Goal: Find specific page/section: Find specific page/section

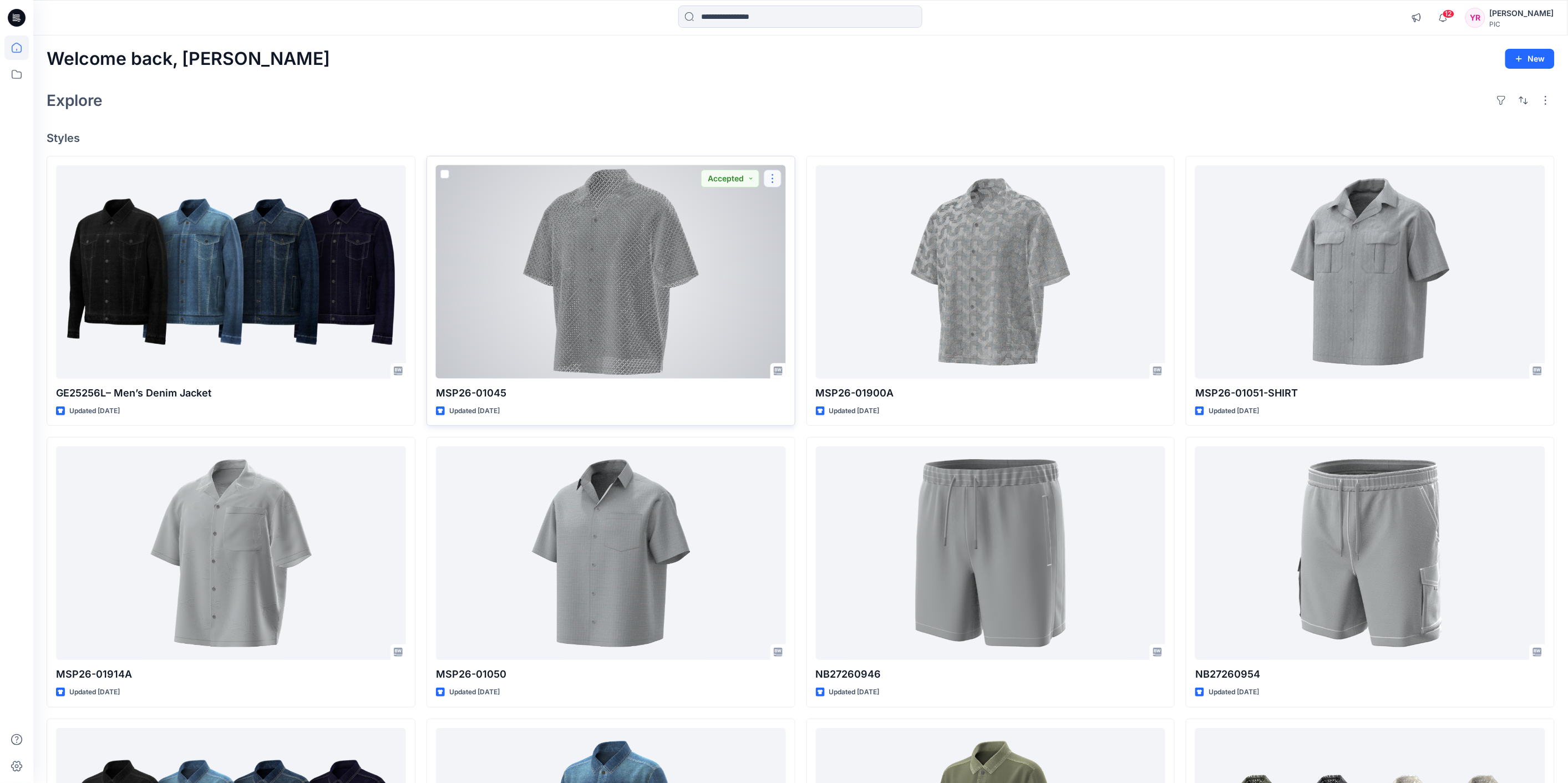
click at [774, 182] on button "button" at bounding box center [773, 179] width 18 height 18
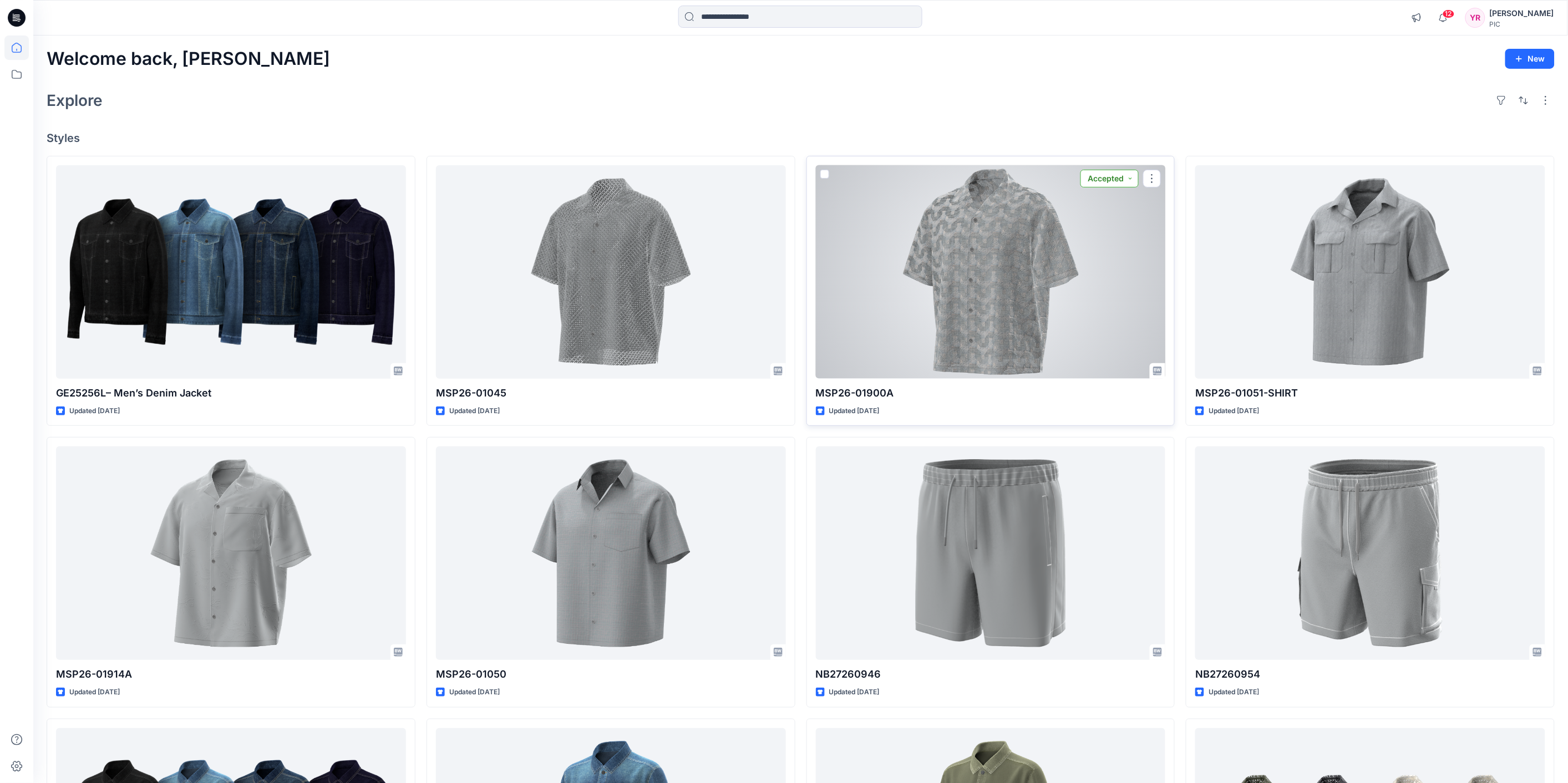
click at [1131, 175] on button "Accepted" at bounding box center [1109, 179] width 58 height 18
click at [1154, 178] on button "button" at bounding box center [1152, 179] width 18 height 18
click at [976, 270] on div at bounding box center [991, 272] width 350 height 213
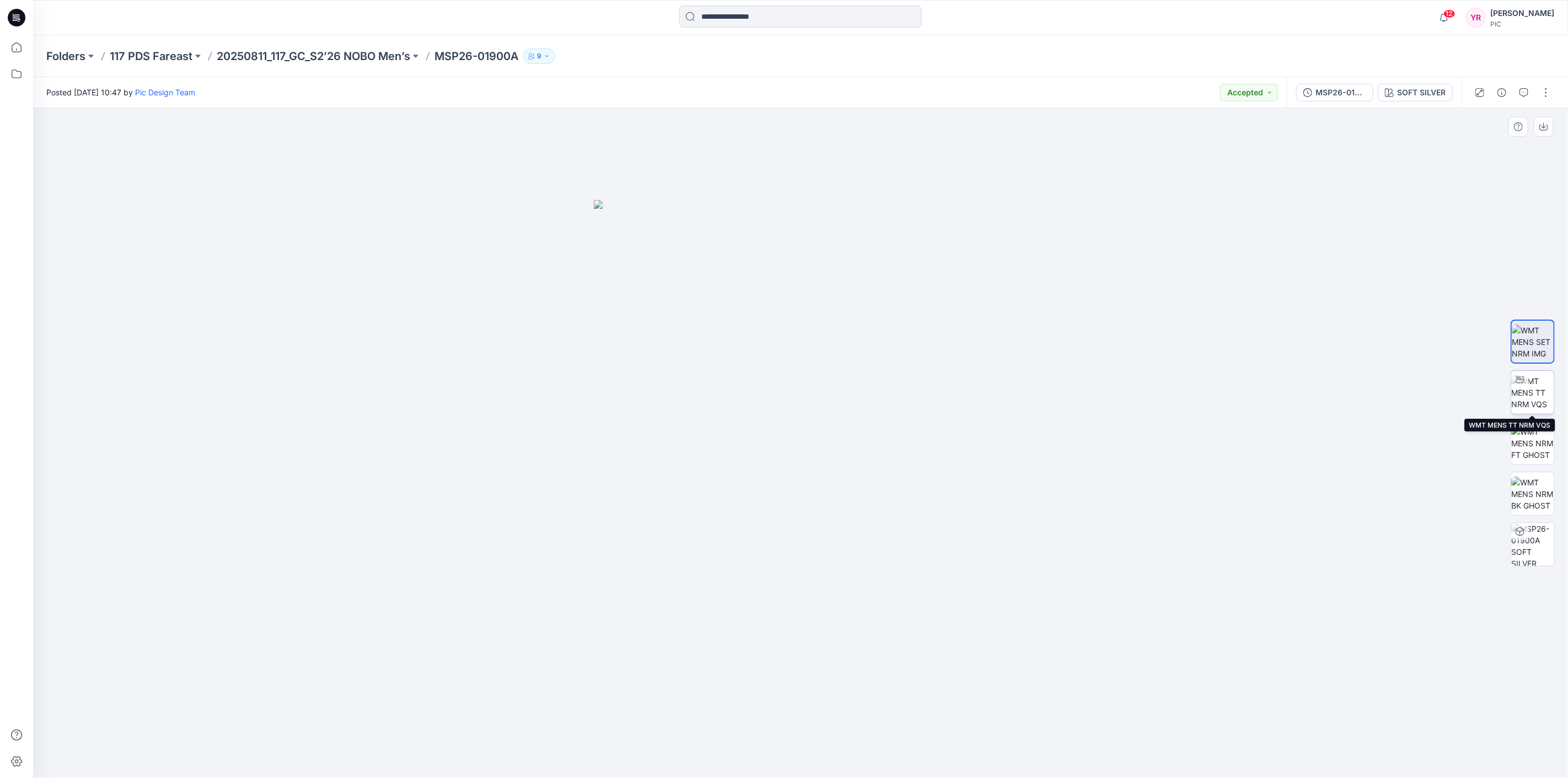
click at [1539, 400] on img at bounding box center [1533, 392] width 43 height 35
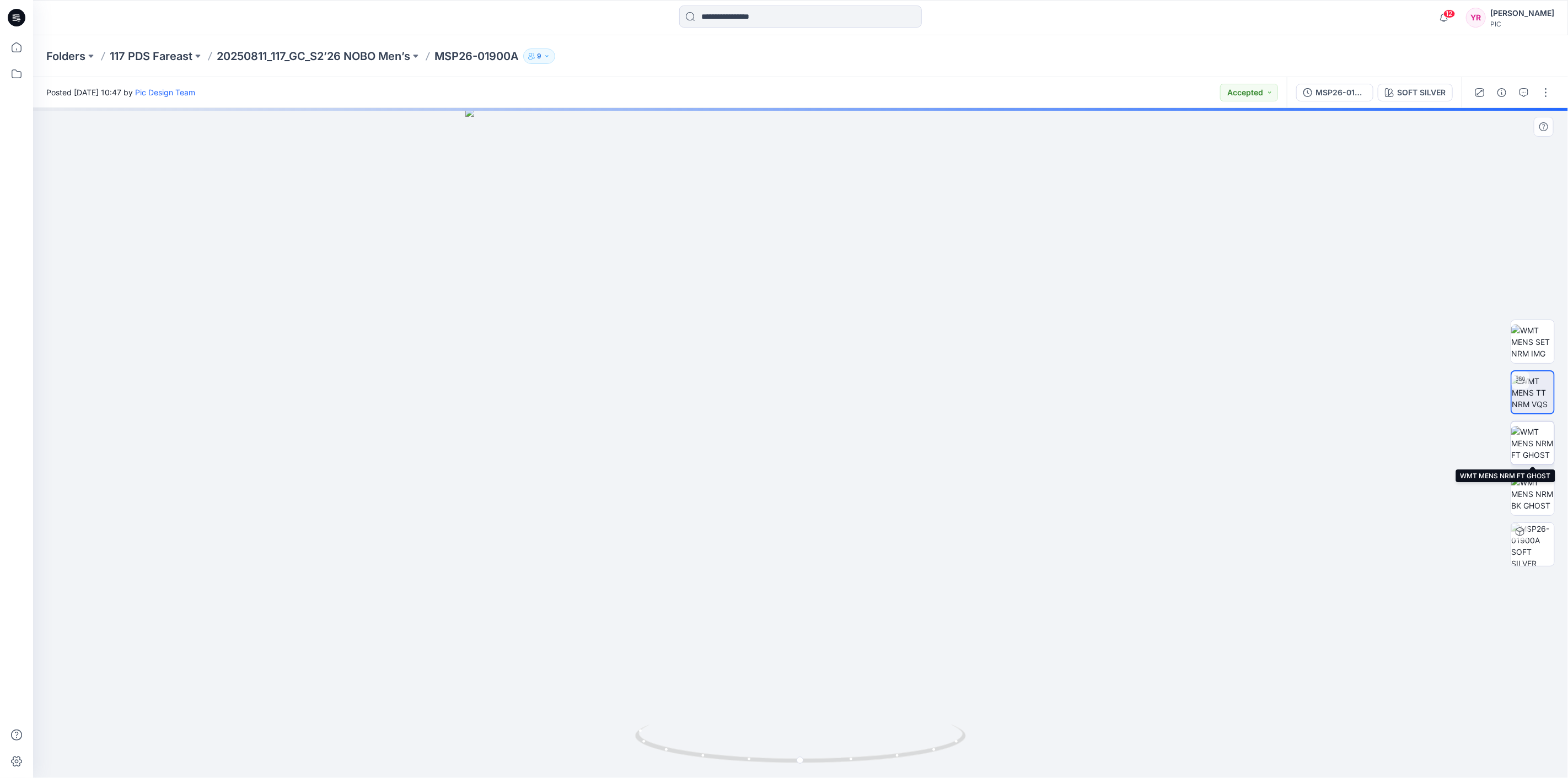
click at [1538, 443] on img at bounding box center [1533, 443] width 43 height 35
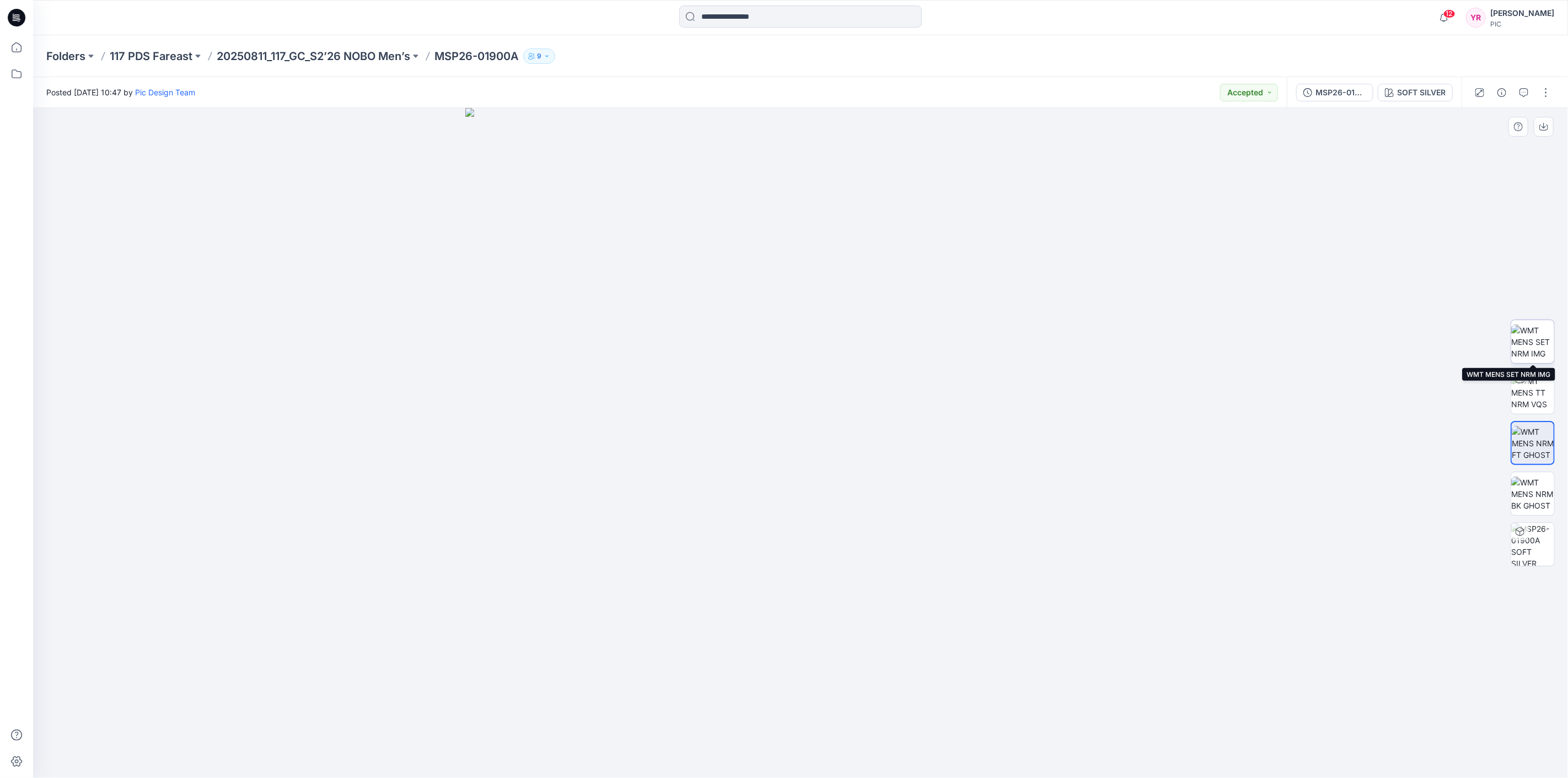
click at [1535, 340] on img at bounding box center [1533, 342] width 43 height 35
click at [1546, 127] on icon "button" at bounding box center [1543, 127] width 9 height 9
click at [1478, 193] on div at bounding box center [801, 444] width 1535 height 670
click at [1331, 90] on div "MSP26-01900A" at bounding box center [1340, 93] width 50 height 12
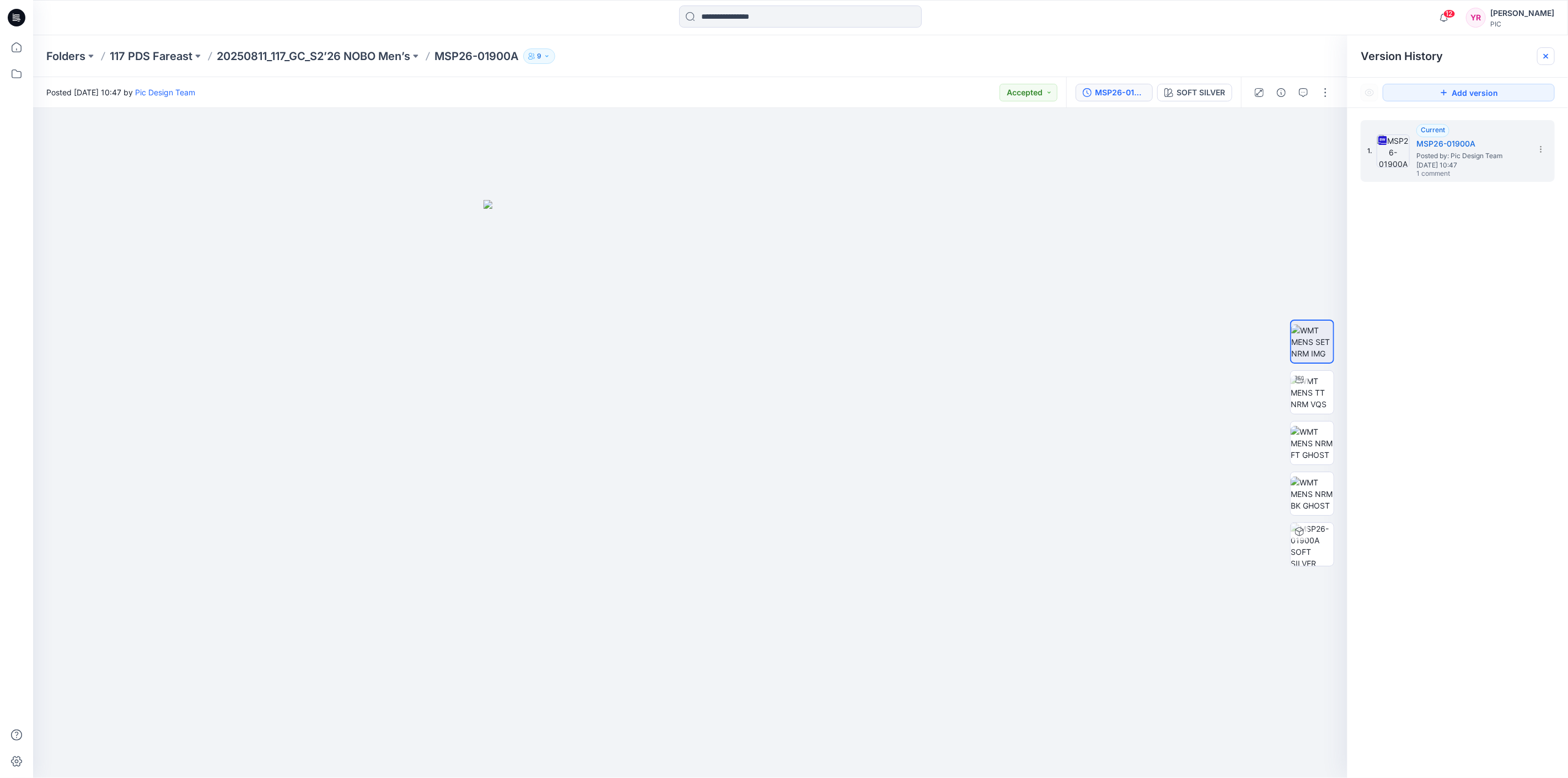
click at [1547, 57] on icon at bounding box center [1546, 56] width 4 height 4
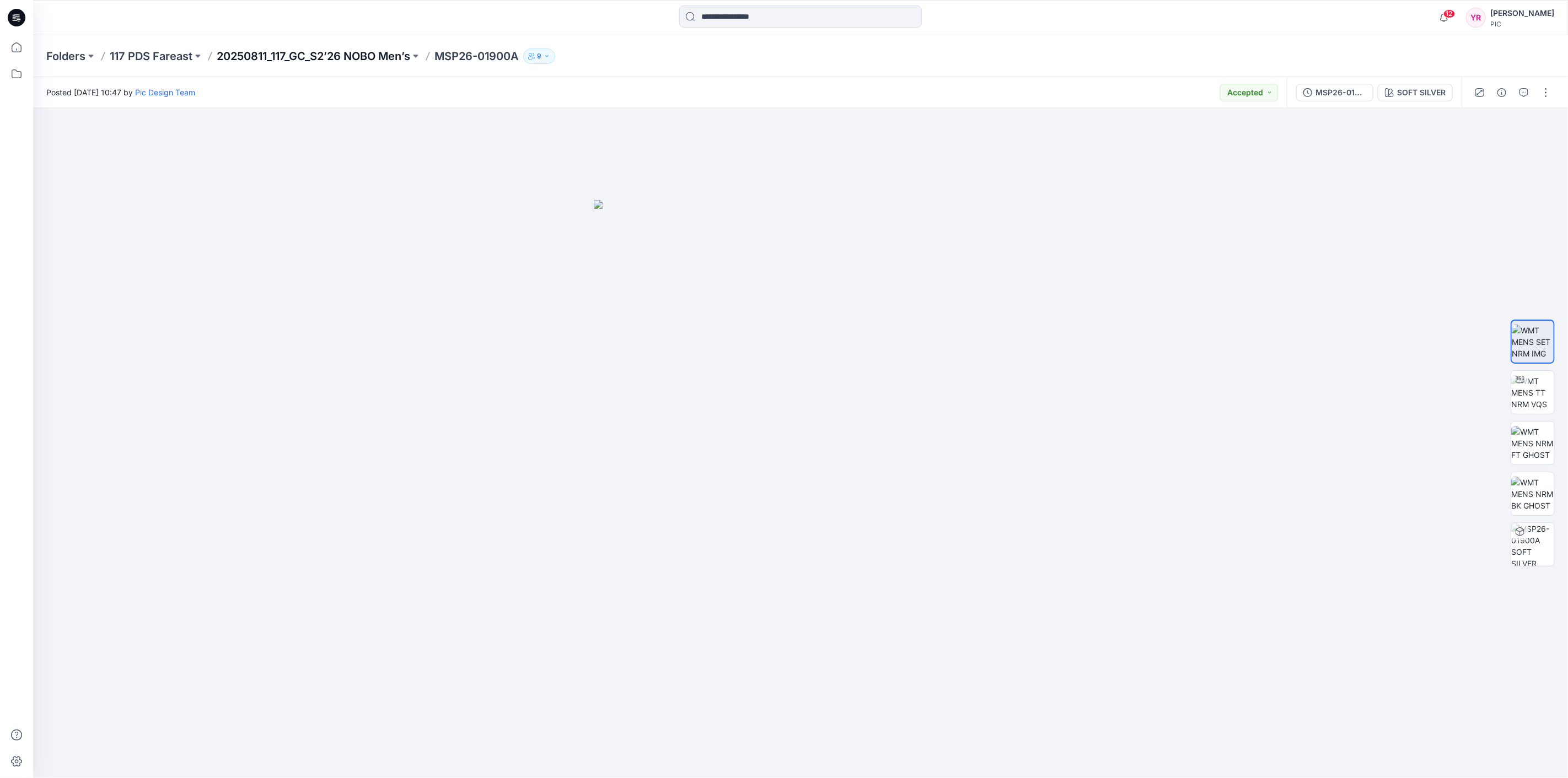
click at [367, 61] on p "20250811_117_GC_S2’26 NOBO Men’s" at bounding box center [313, 56] width 194 height 16
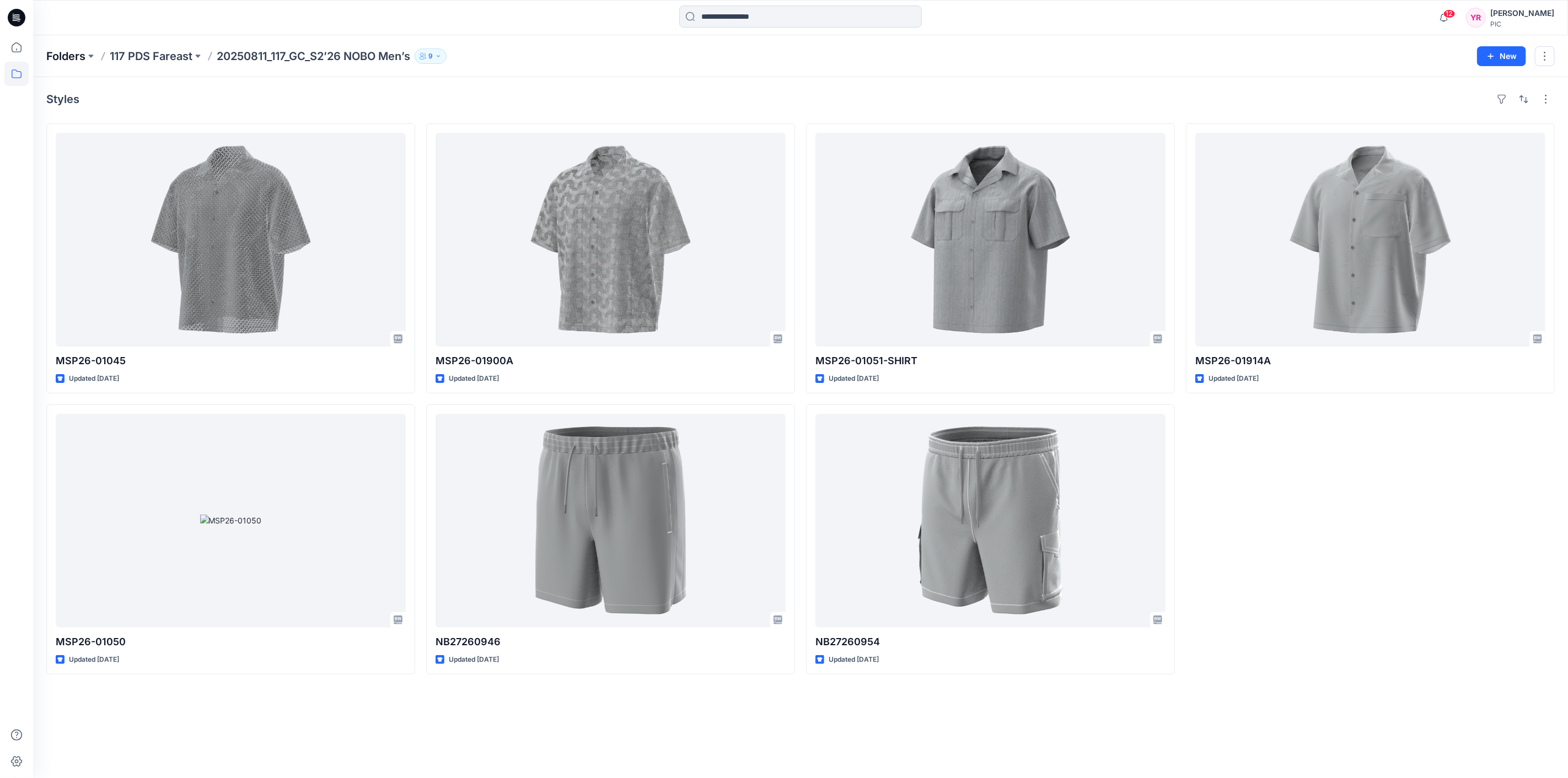
click at [72, 55] on p "Folders" at bounding box center [65, 56] width 39 height 16
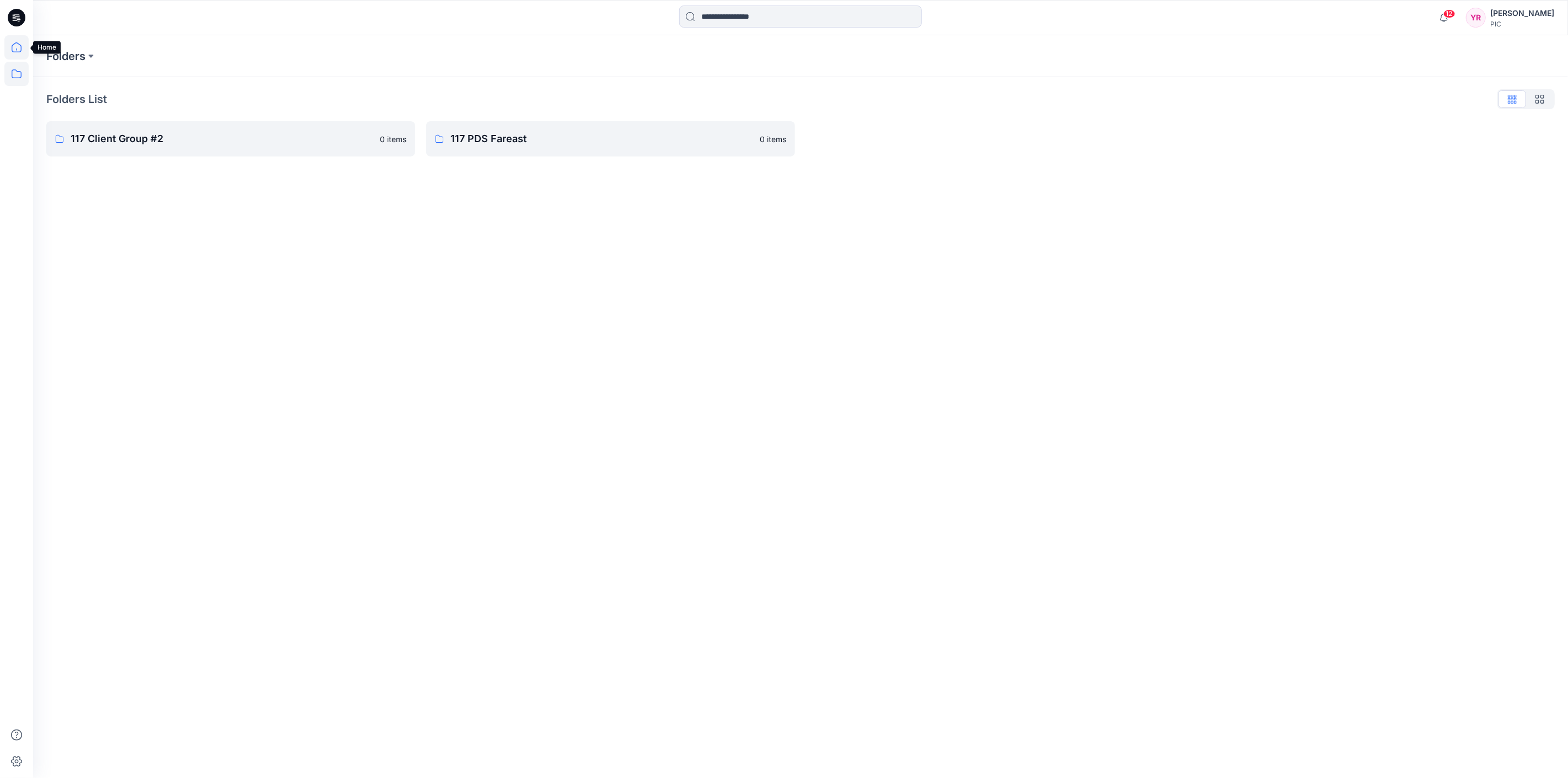
click at [19, 54] on icon at bounding box center [16, 48] width 25 height 25
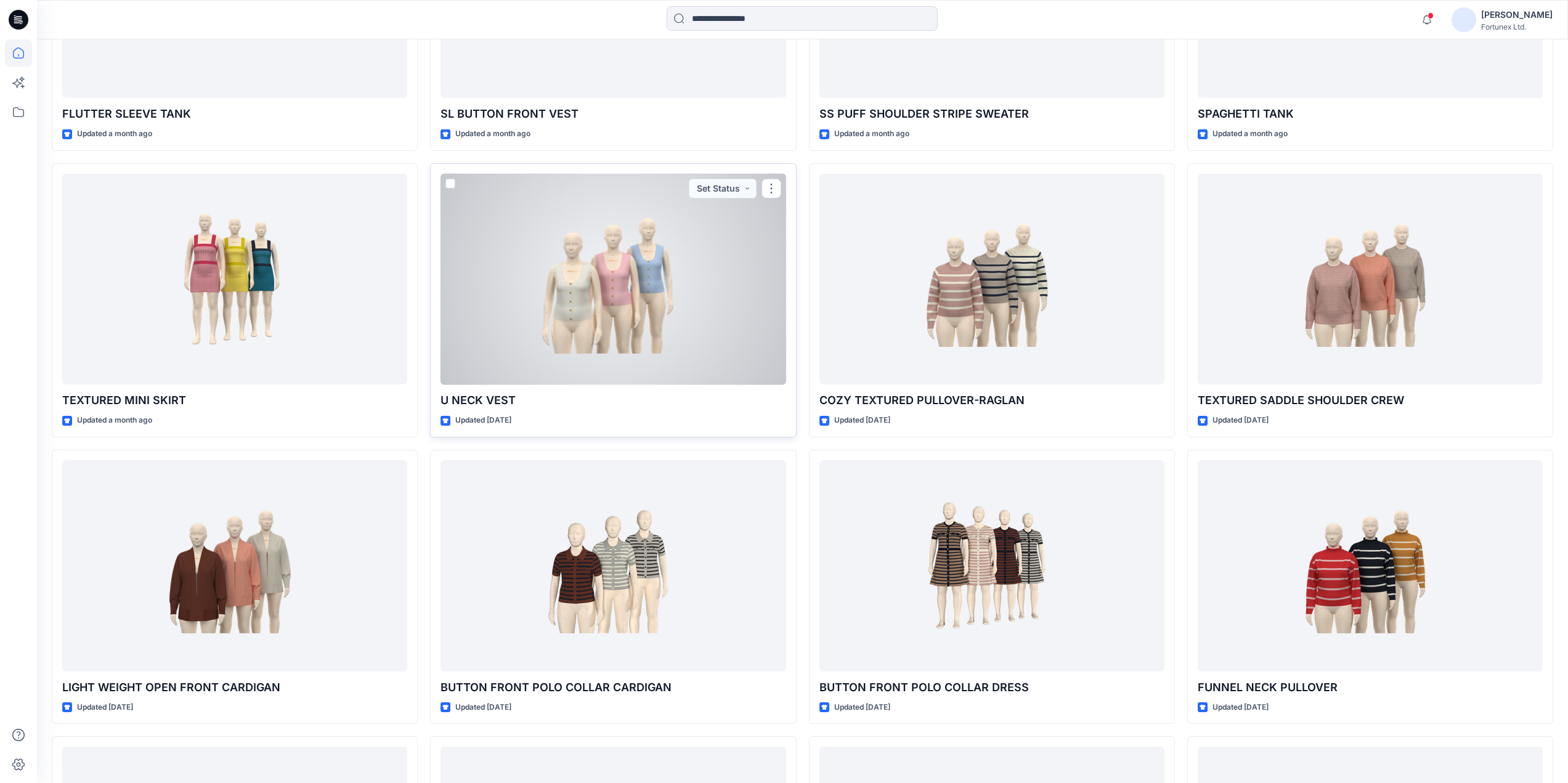
scroll to position [292, 0]
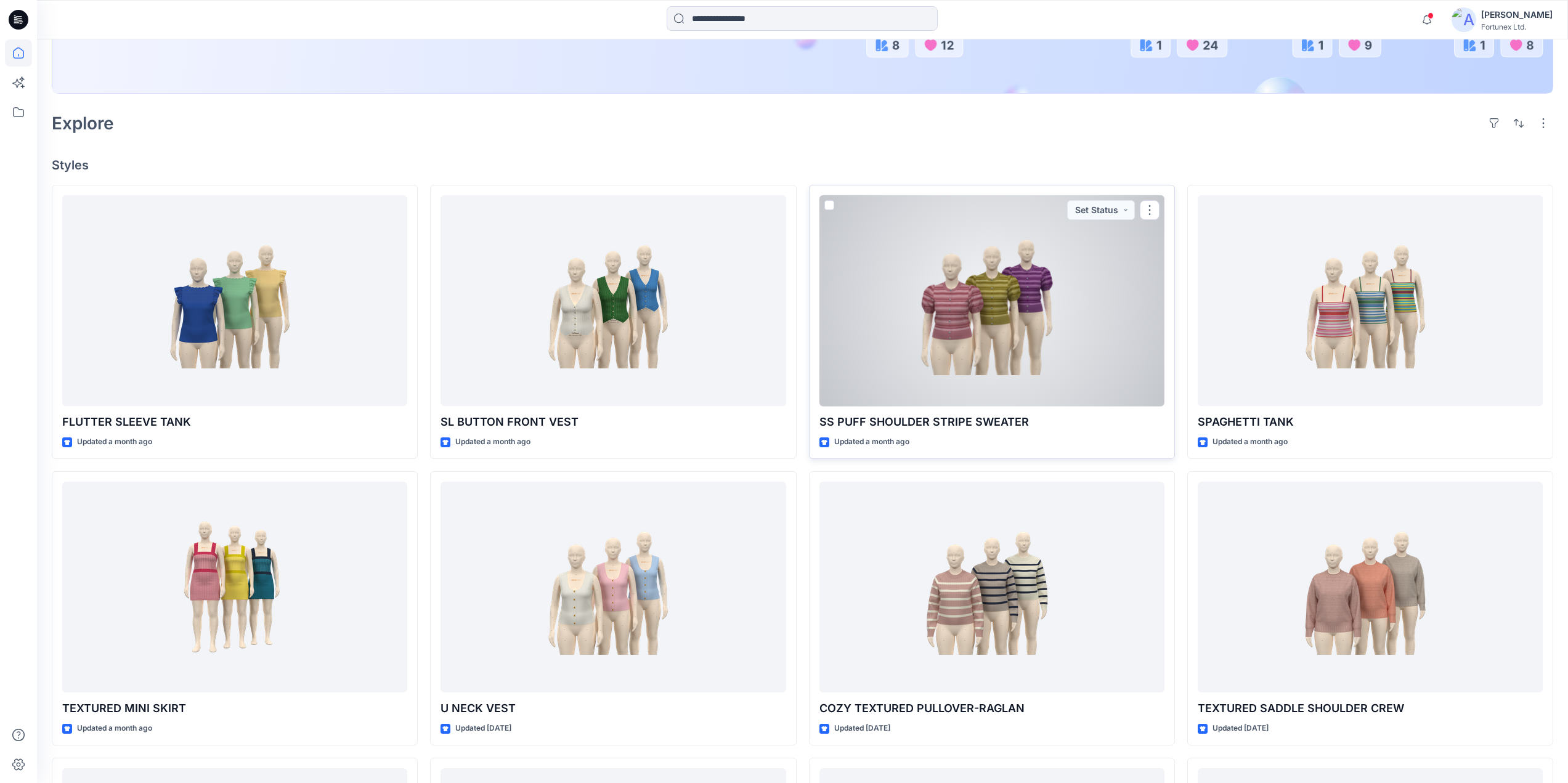
drag, startPoint x: 1148, startPoint y: 208, endPoint x: 1164, endPoint y: 217, distance: 18.4
click at [1148, 208] on button "button" at bounding box center [1150, 210] width 20 height 20
click at [1177, 238] on p "Edit" at bounding box center [1172, 238] width 15 height 13
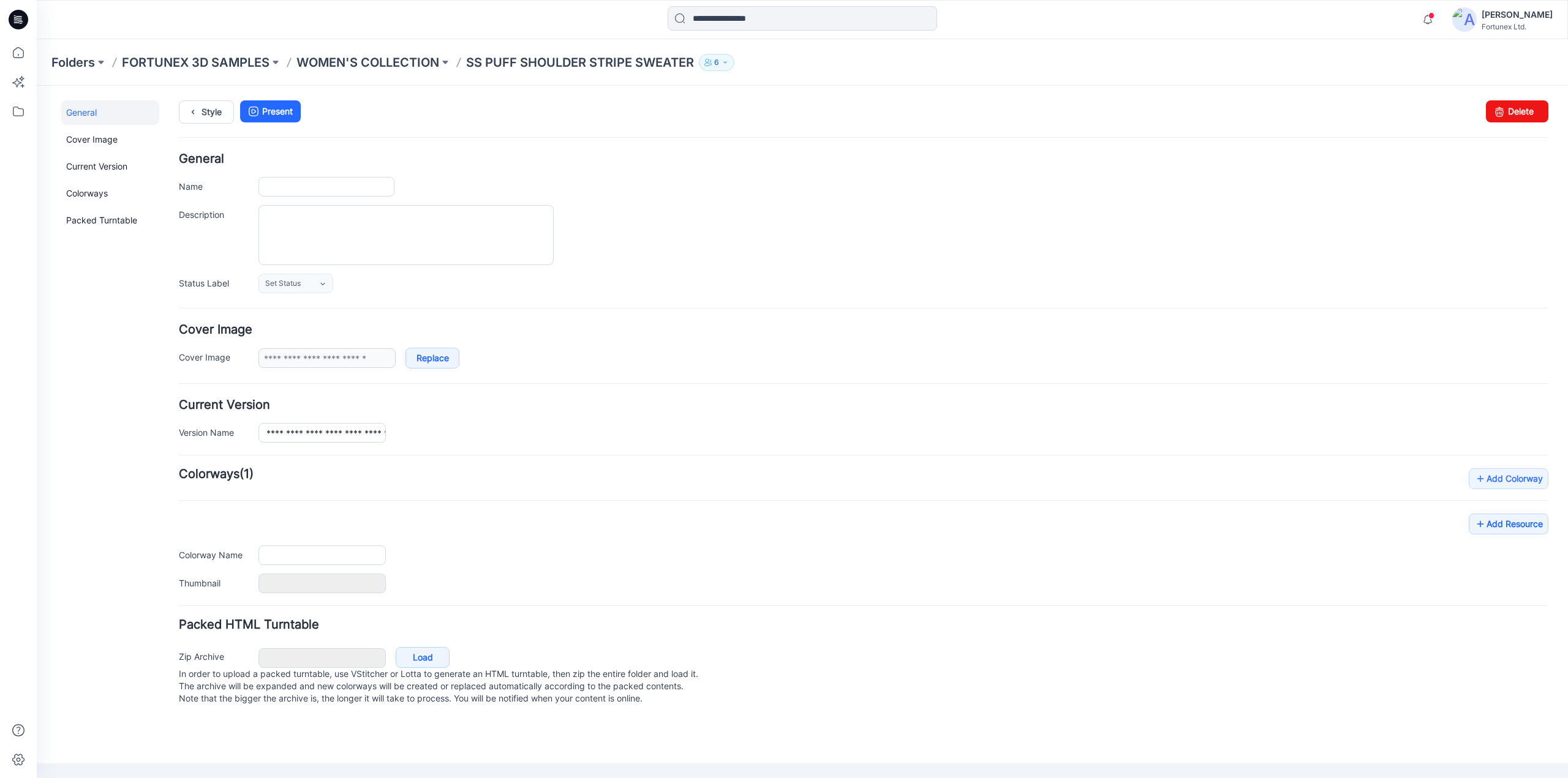
type input "**********"
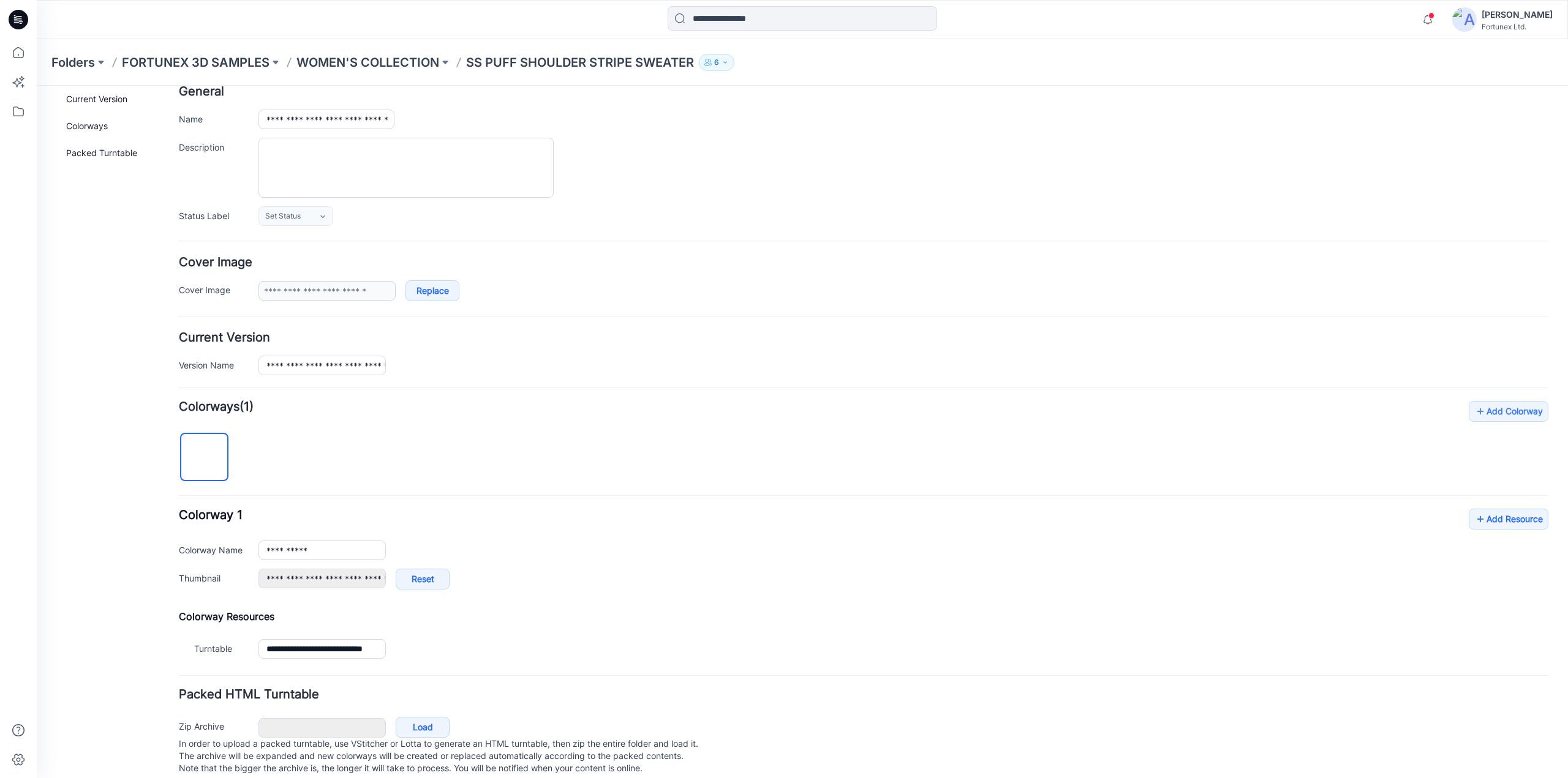
scroll to position [92, 0]
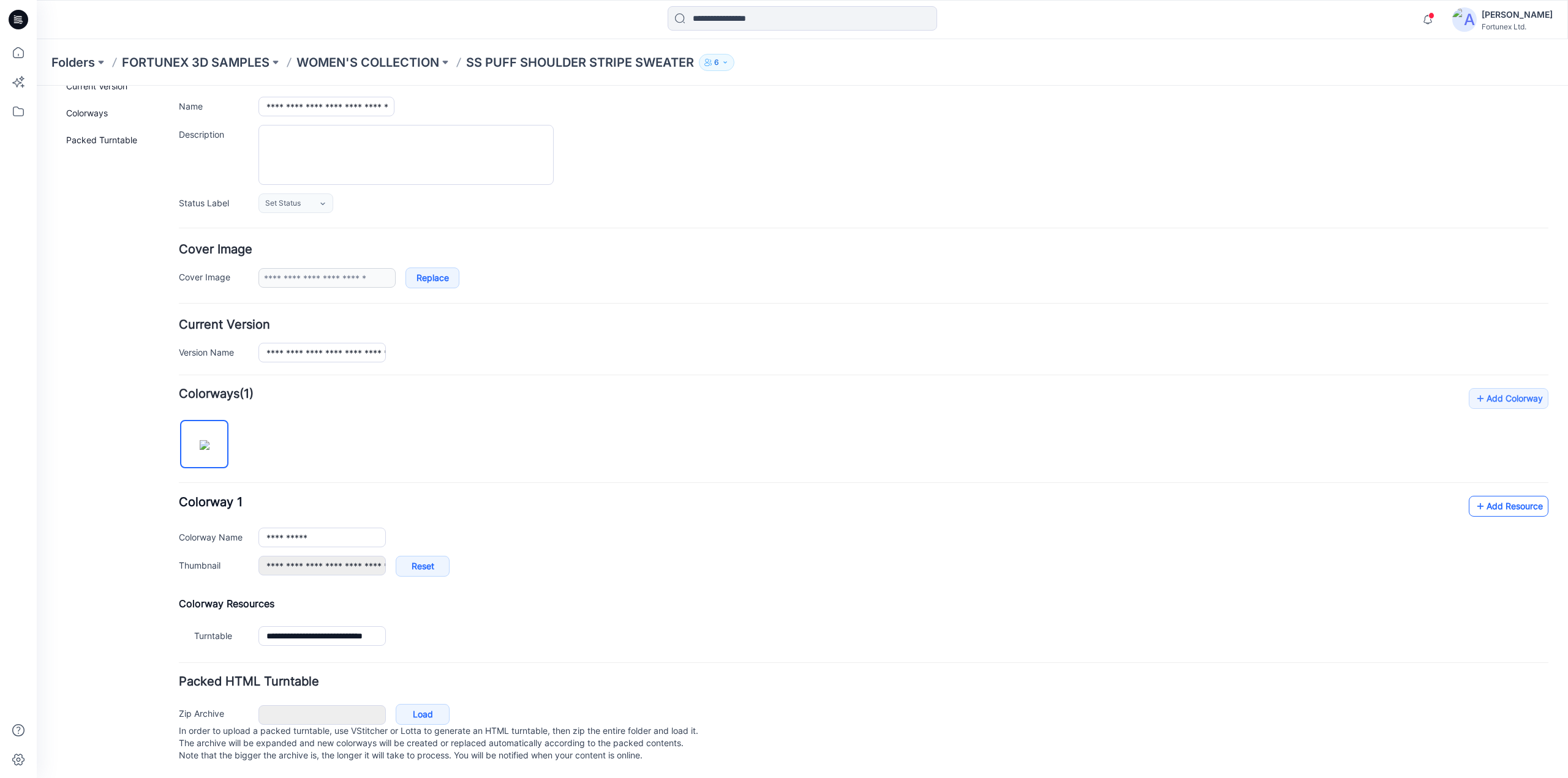
click at [1493, 498] on link "Add Resource" at bounding box center [1508, 506] width 79 height 21
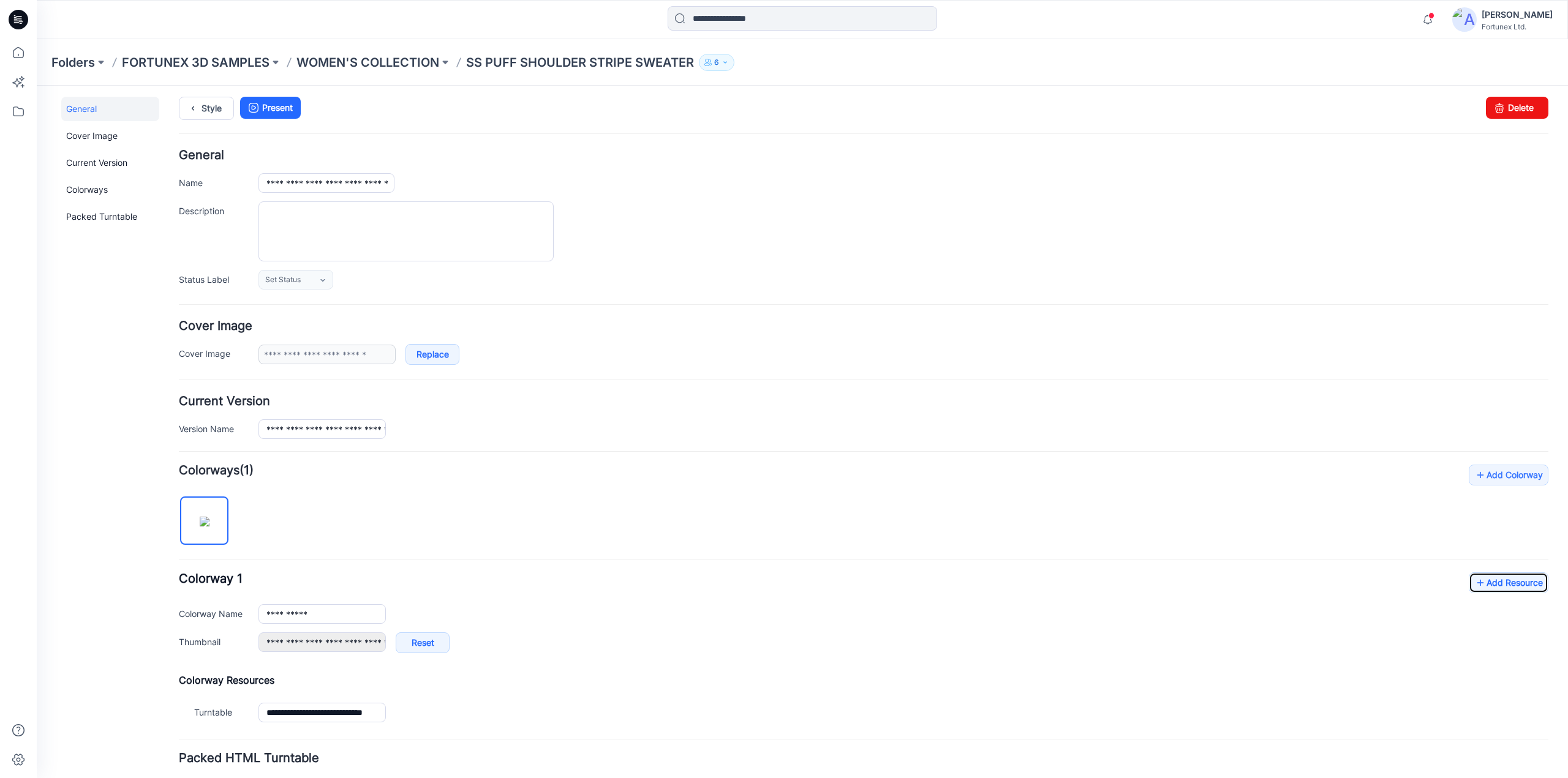
scroll to position [0, 0]
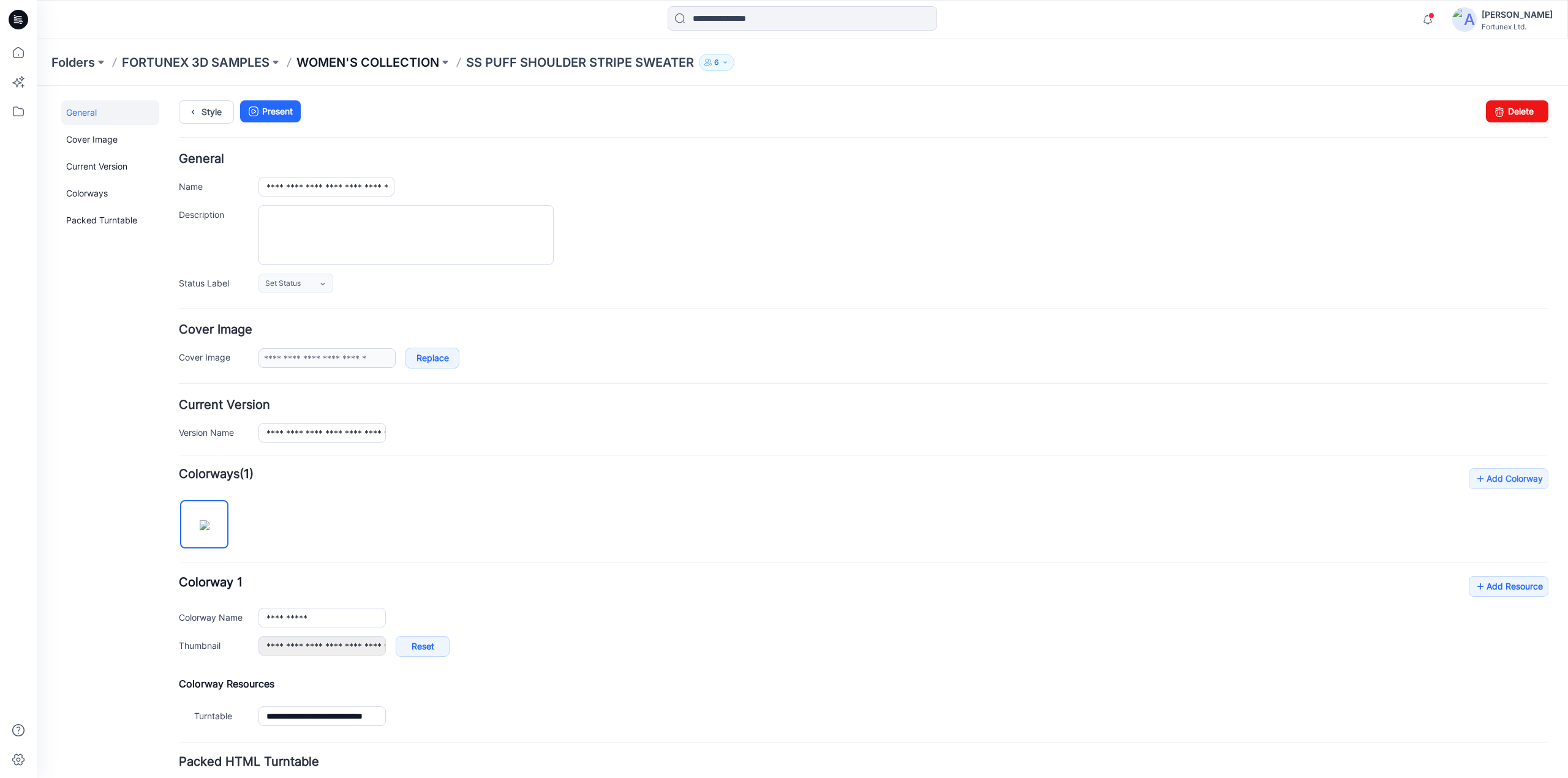
click at [386, 60] on p "WOMEN'S COLLECTION" at bounding box center [368, 62] width 143 height 17
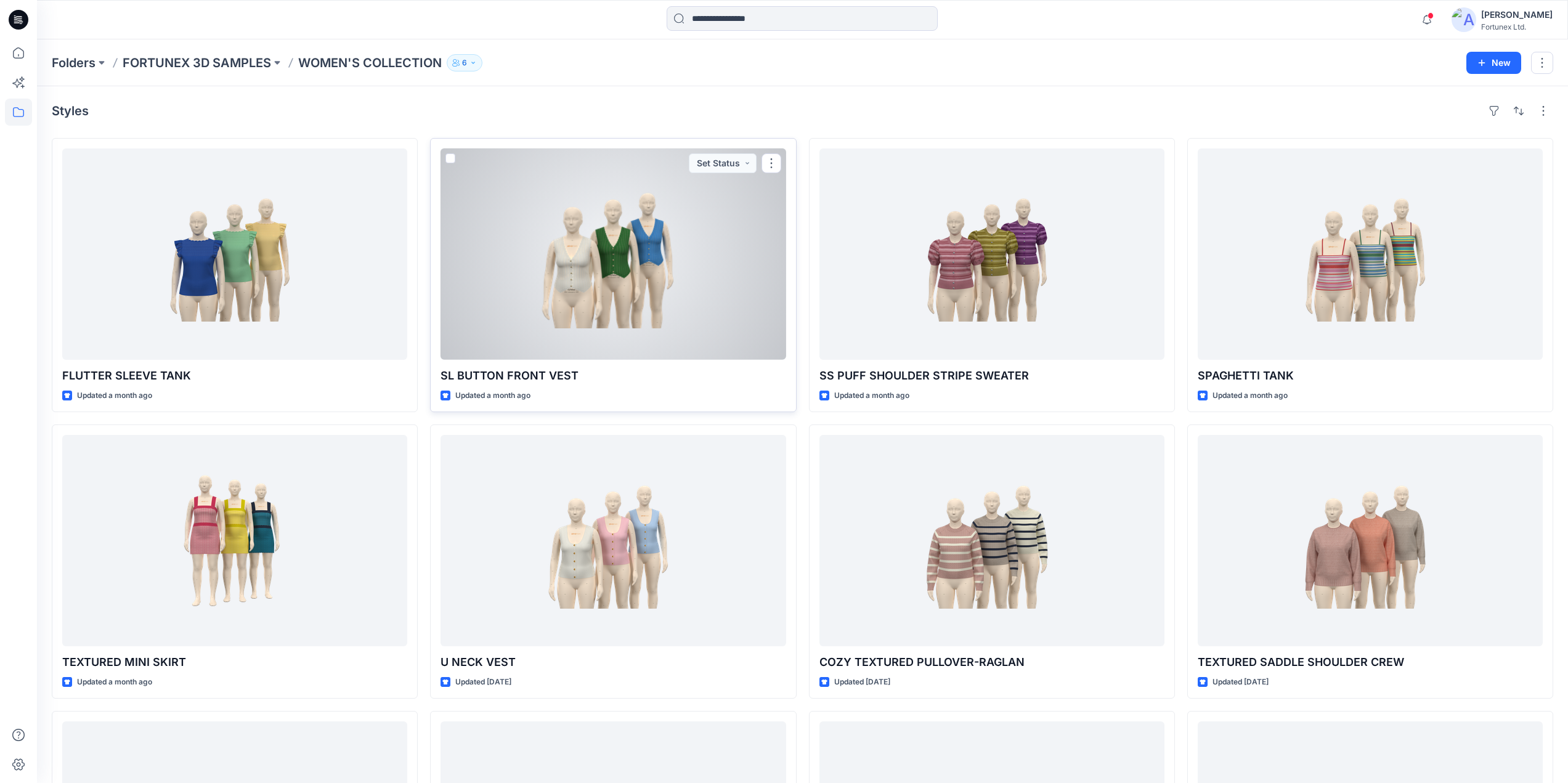
click at [679, 238] on div at bounding box center [612, 254] width 345 height 212
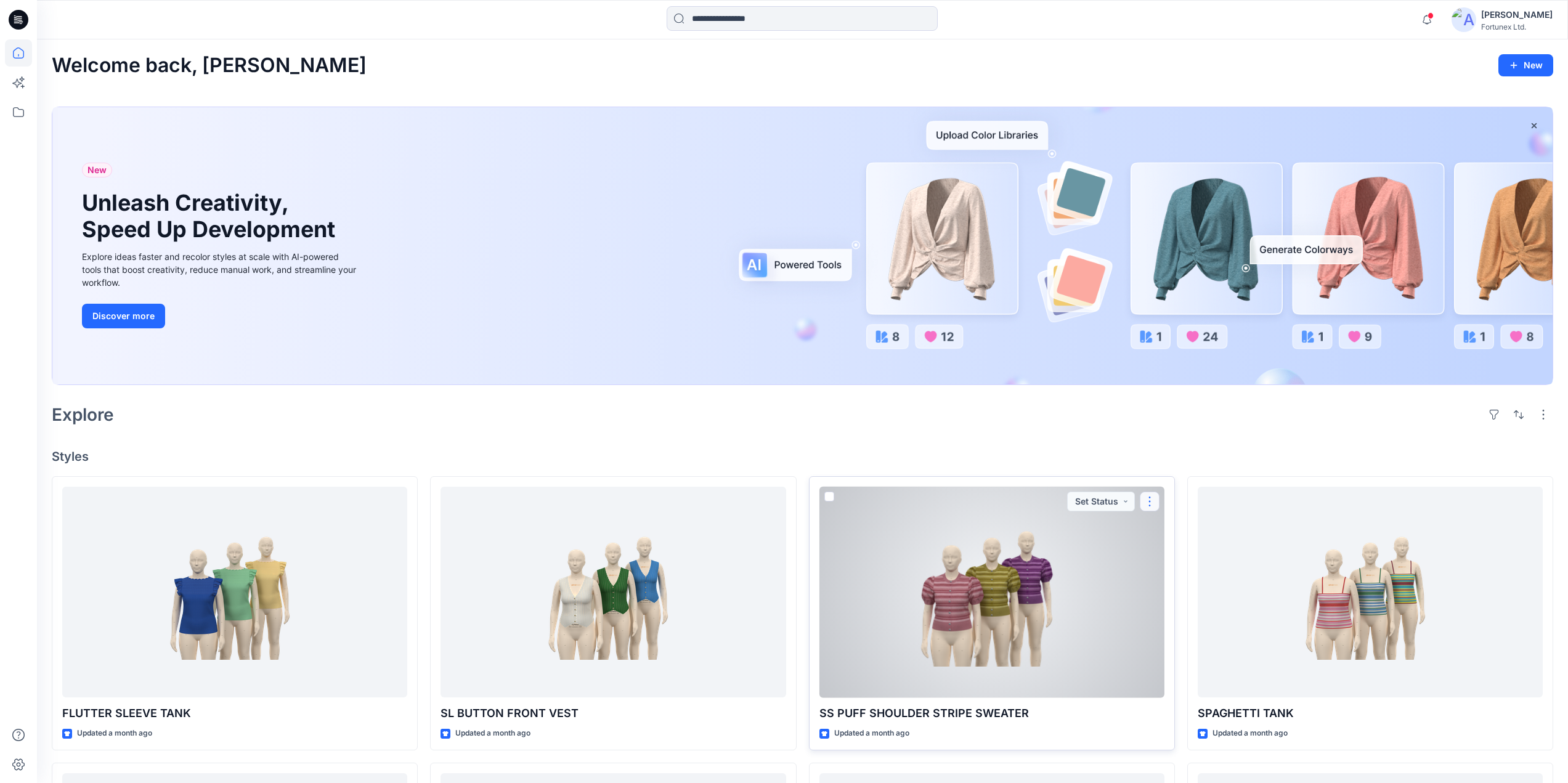
click at [1148, 501] on button "button" at bounding box center [1150, 502] width 20 height 20
click at [1177, 529] on p "Edit" at bounding box center [1172, 530] width 15 height 13
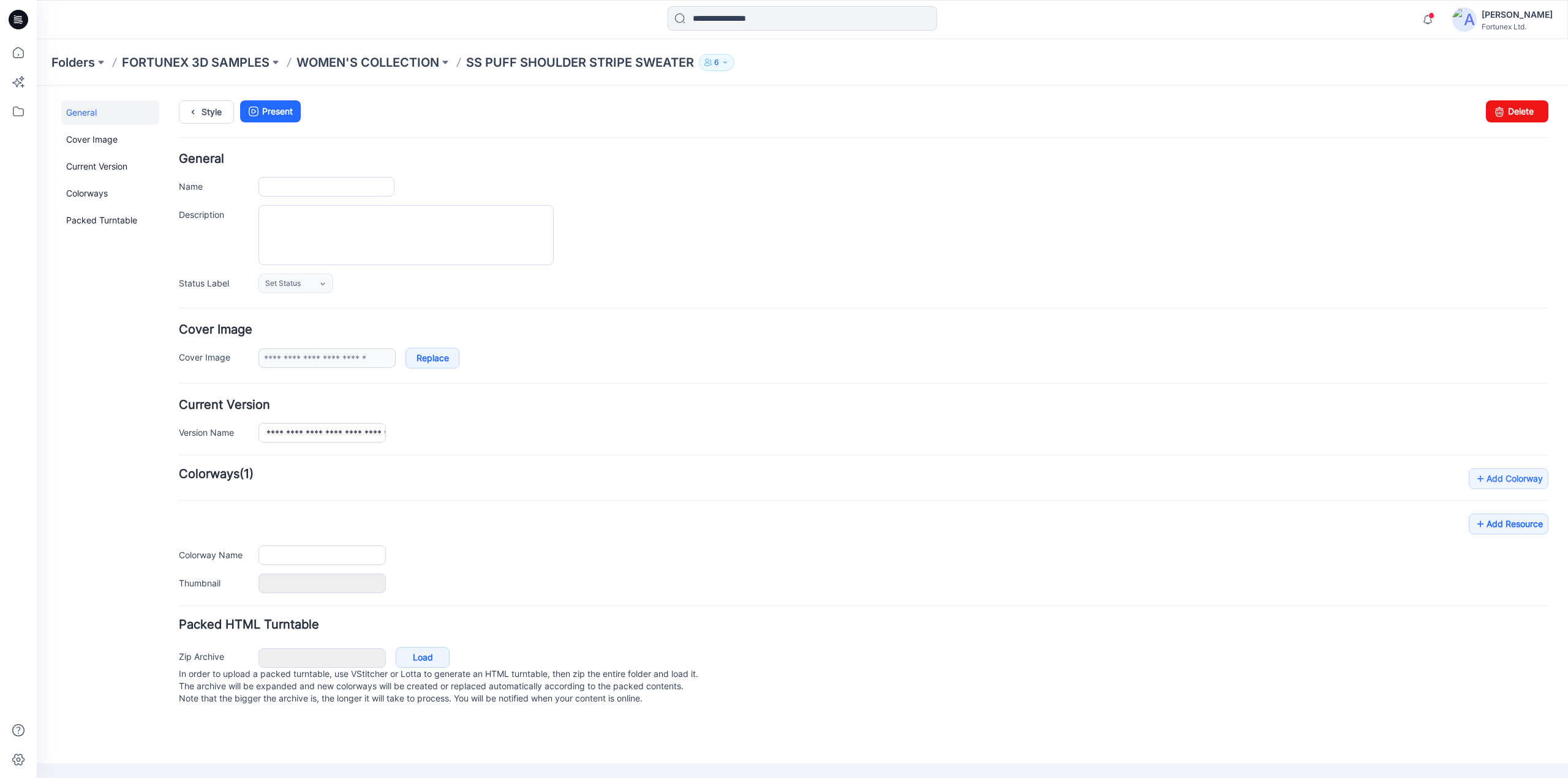
type input "**********"
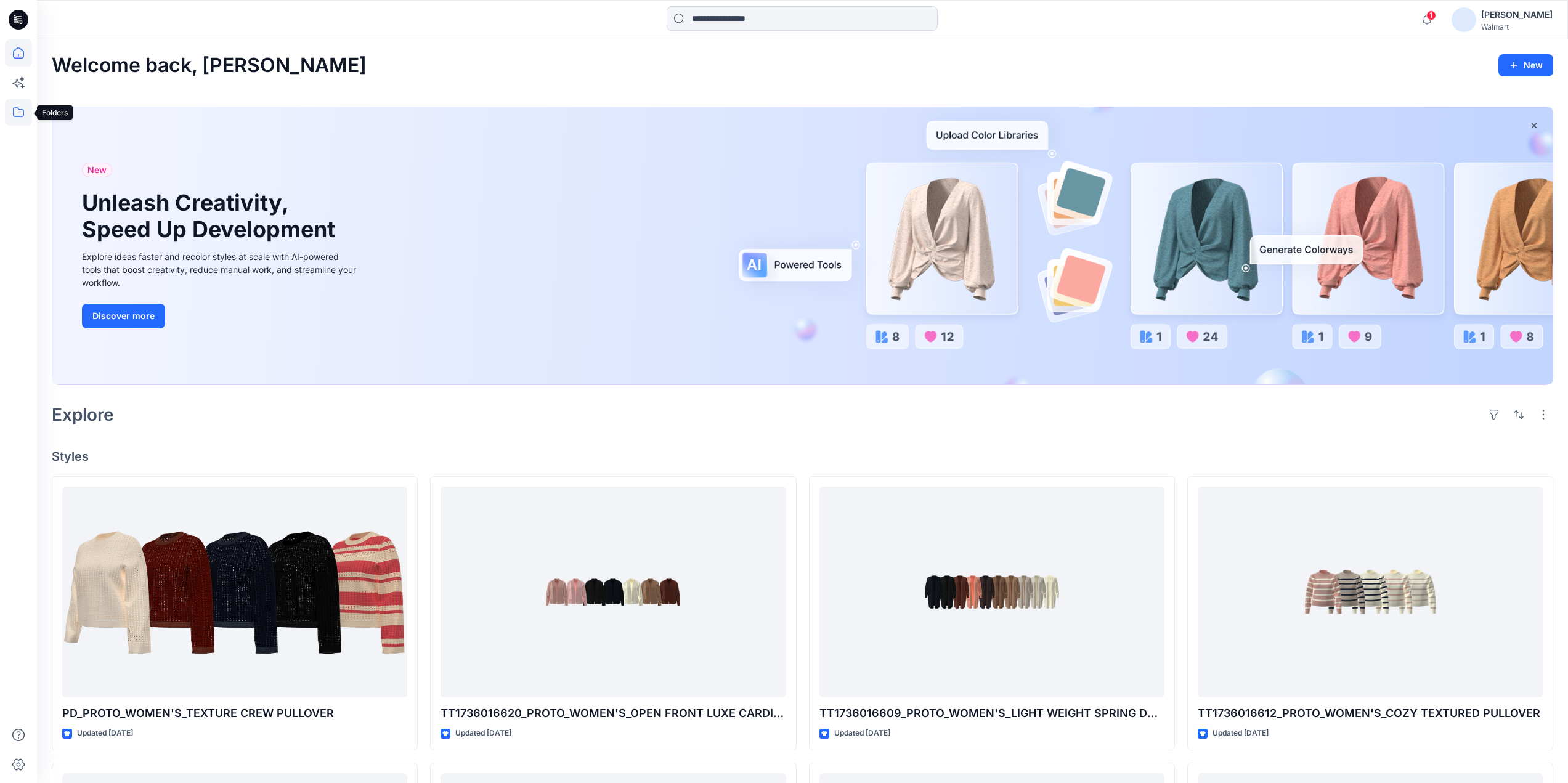
click at [22, 114] on icon at bounding box center [18, 112] width 27 height 27
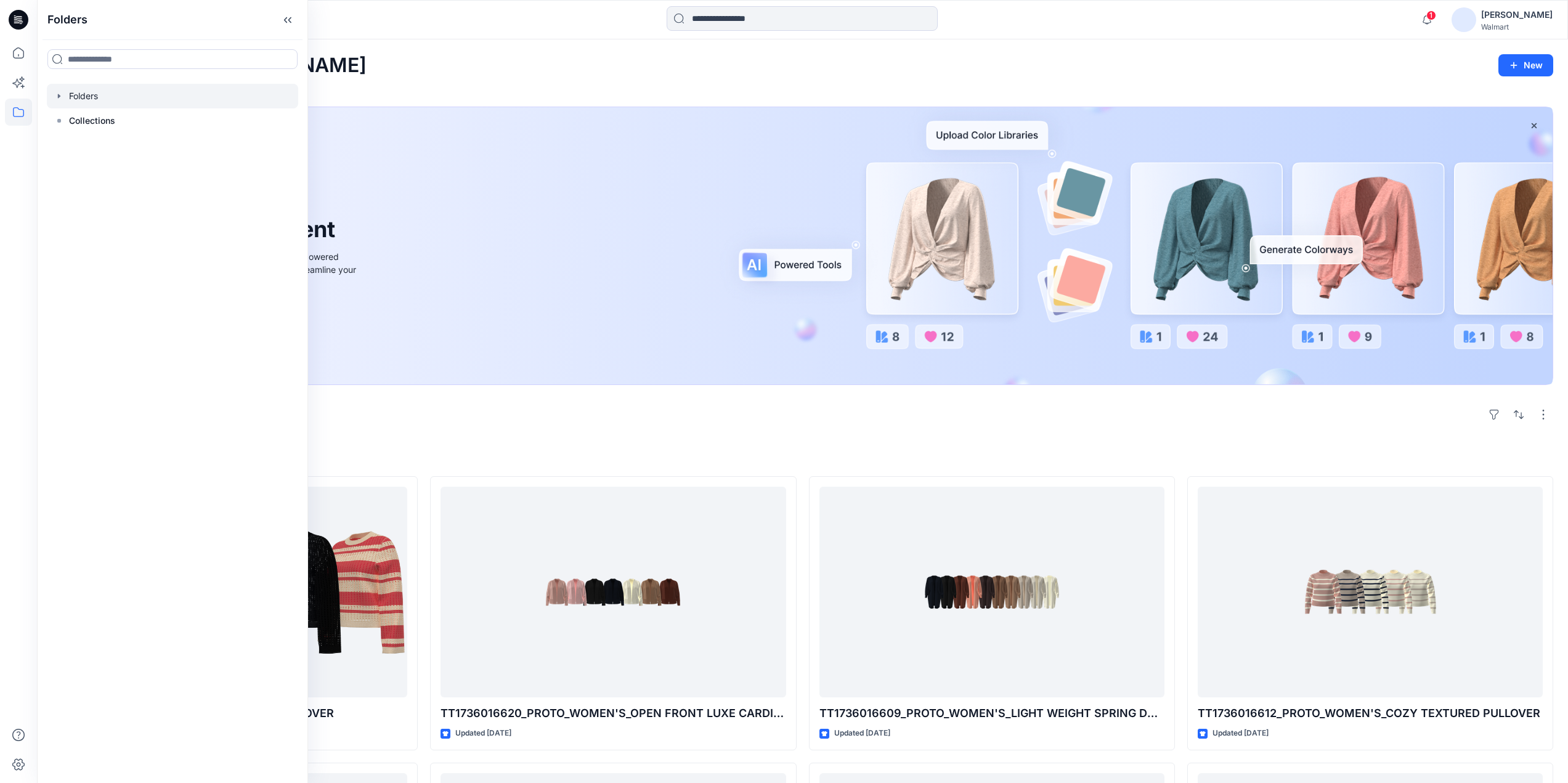
click at [63, 98] on icon "button" at bounding box center [59, 96] width 10 height 10
click at [144, 130] on div at bounding box center [172, 120] width 252 height 24
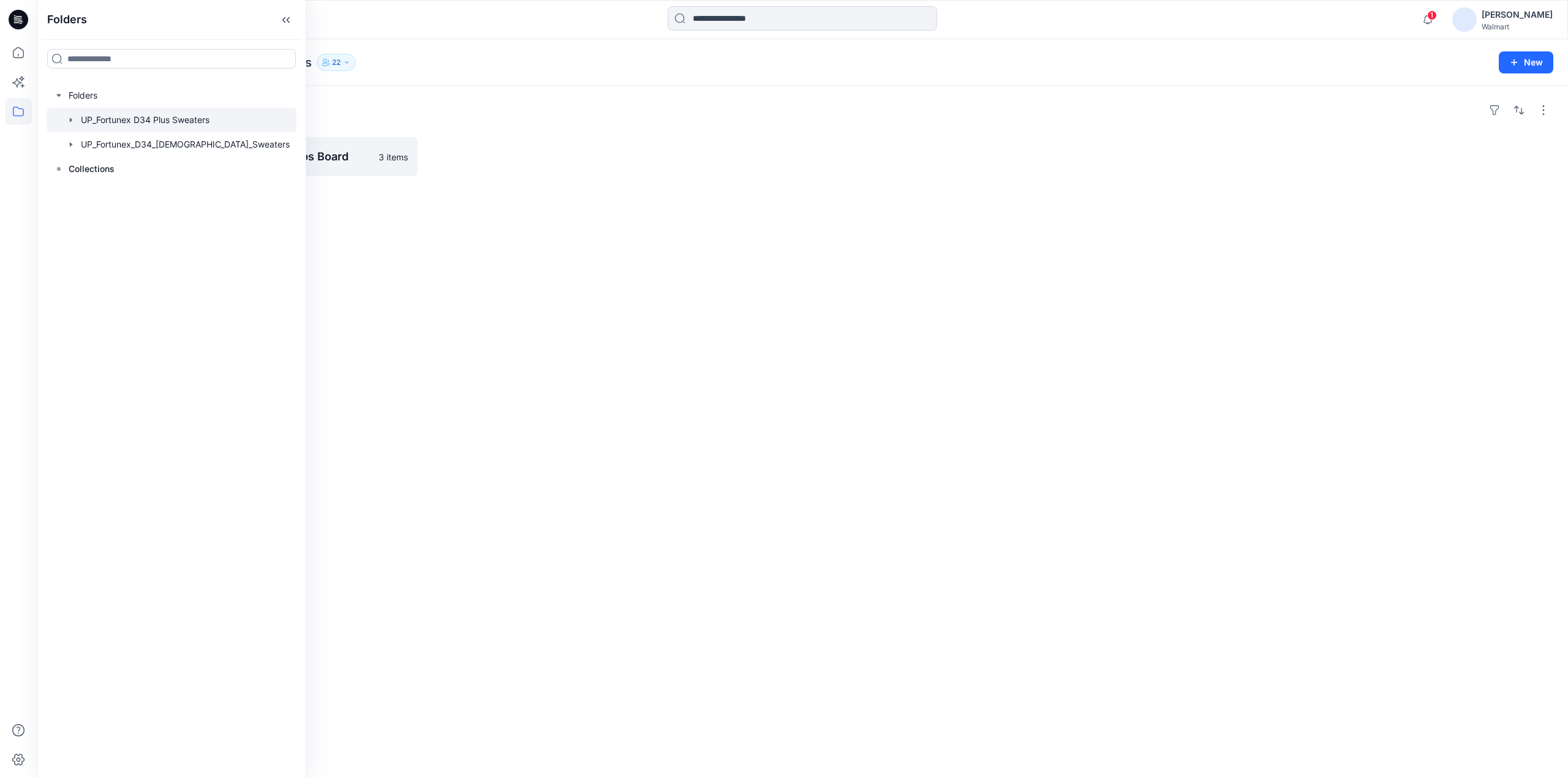
click at [685, 328] on div "Folders UP_Fortunetex S3 FYE26 D34 Sweater Tops Board 3 items" at bounding box center [803, 431] width 1532 height 692
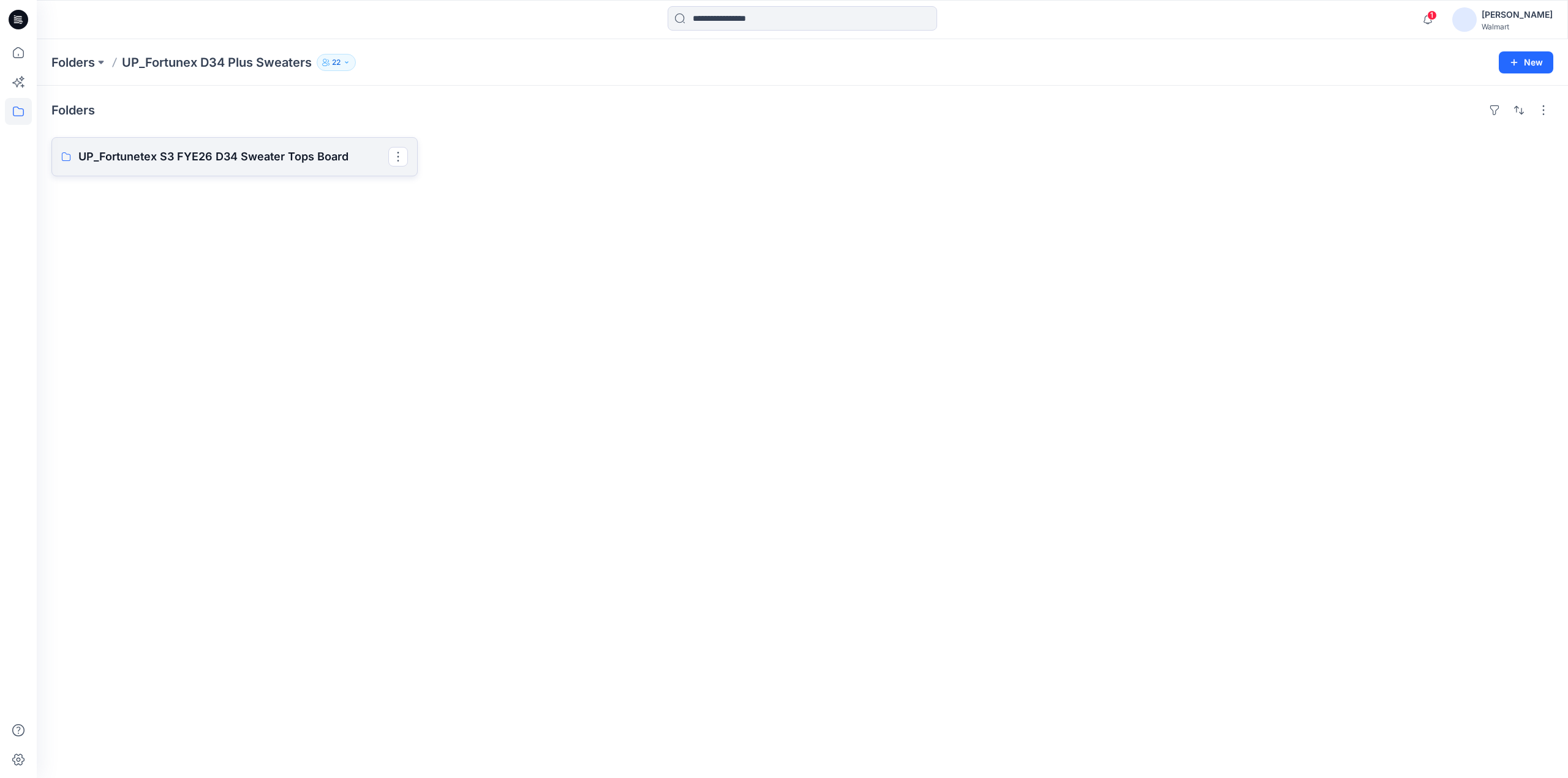
click at [307, 162] on p "UP_Fortunetex S3 FYE26 D34 Sweater Tops Board" at bounding box center [233, 157] width 310 height 17
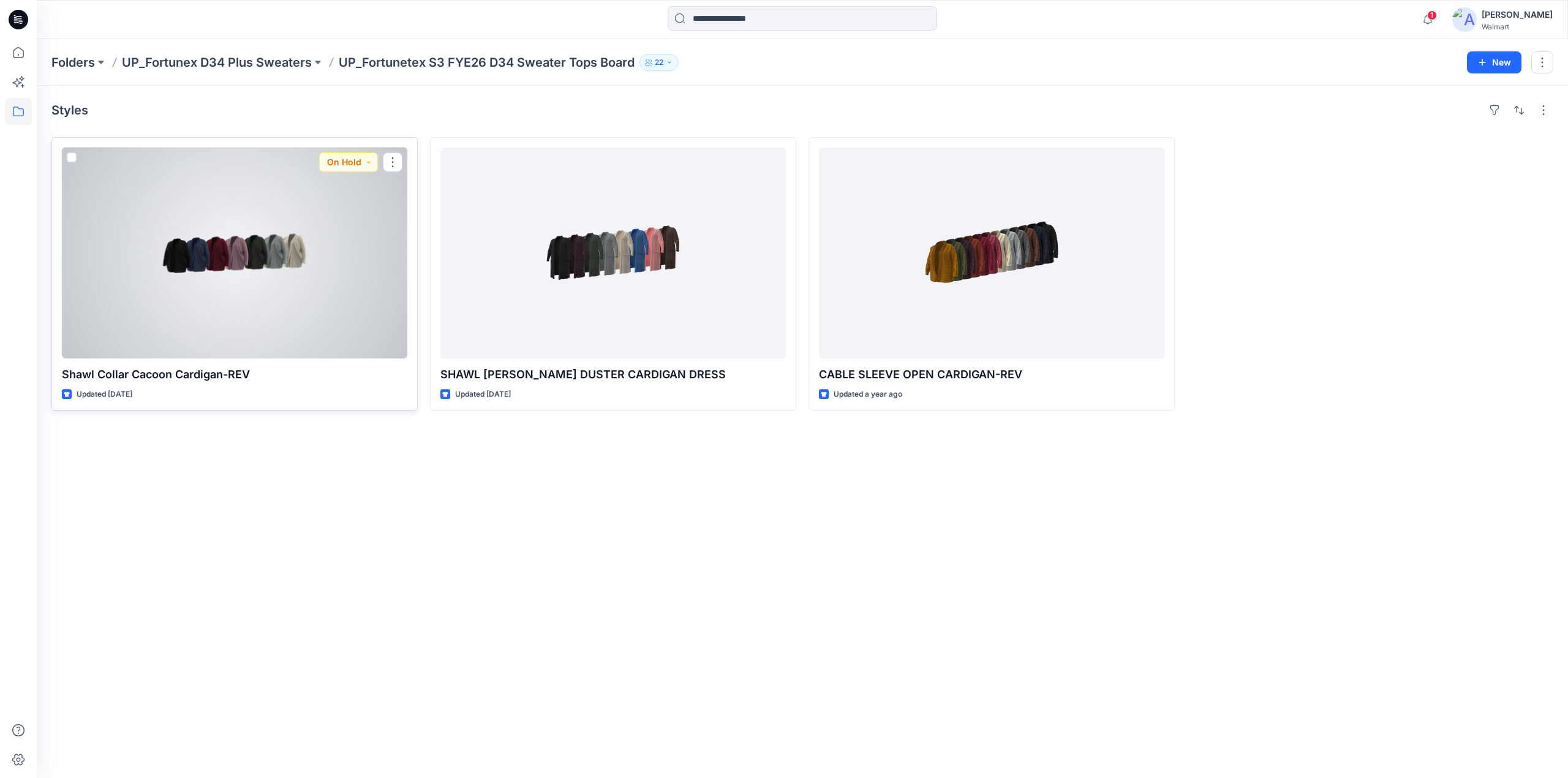
click at [288, 296] on div at bounding box center [235, 253] width 345 height 211
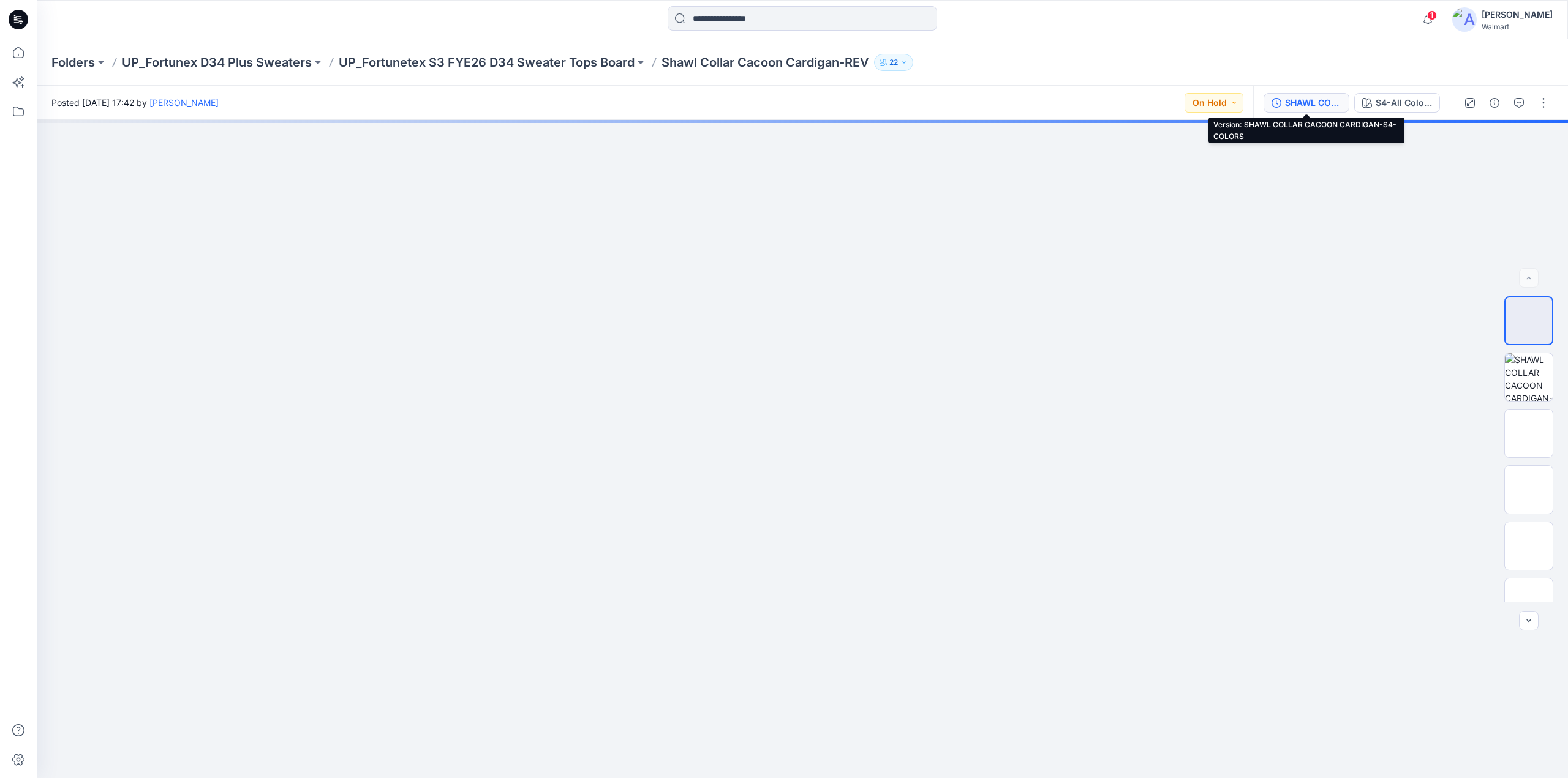
click at [1321, 104] on div "SHAWL COLLAR CACOON CARDIGAN-S4-COLORS" at bounding box center [1313, 103] width 56 height 14
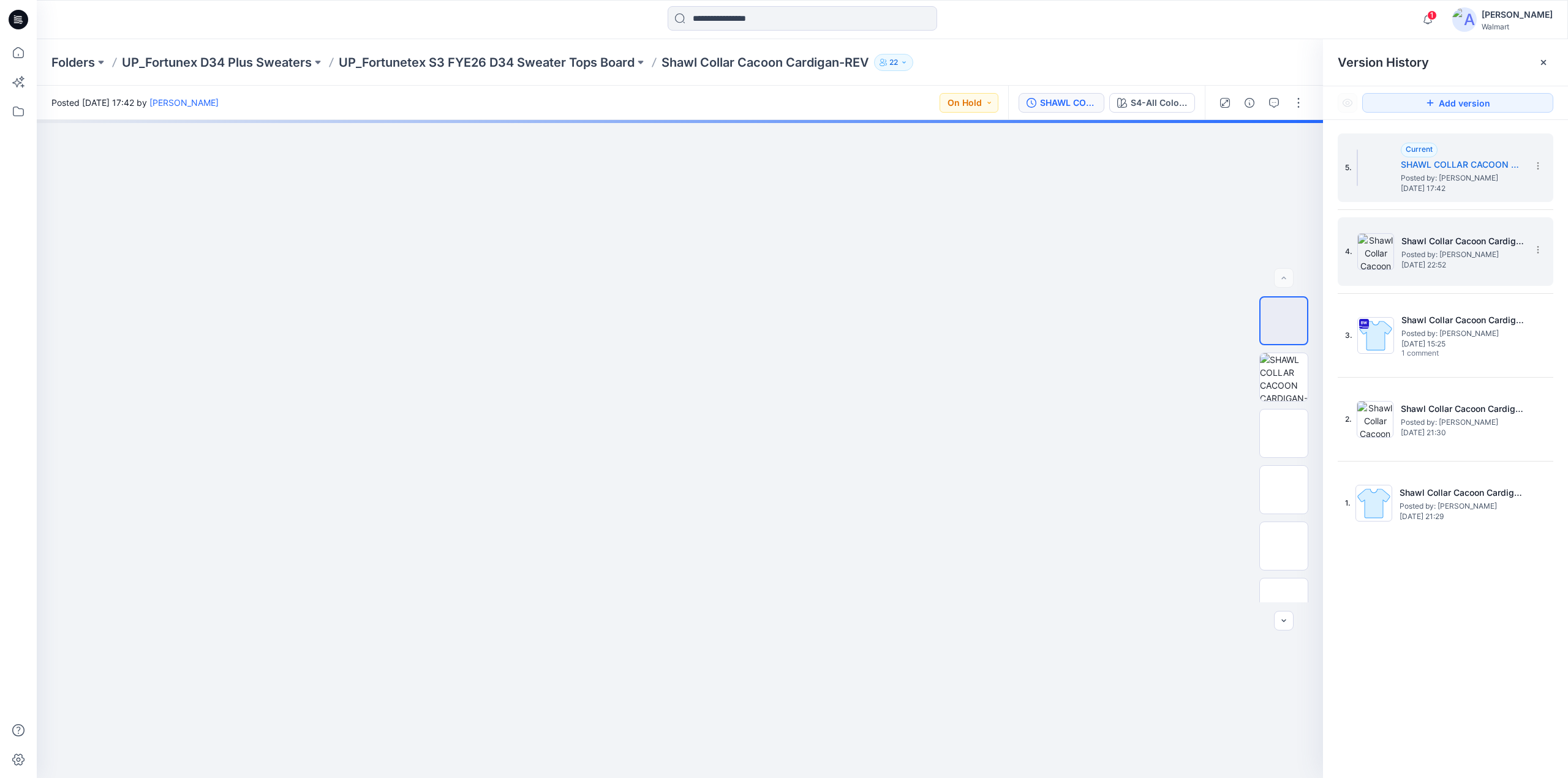
click at [1487, 247] on h5 "Shawl Collar Cacoon Cardigan-REV-ALL COLOWAYS" at bounding box center [1463, 241] width 123 height 14
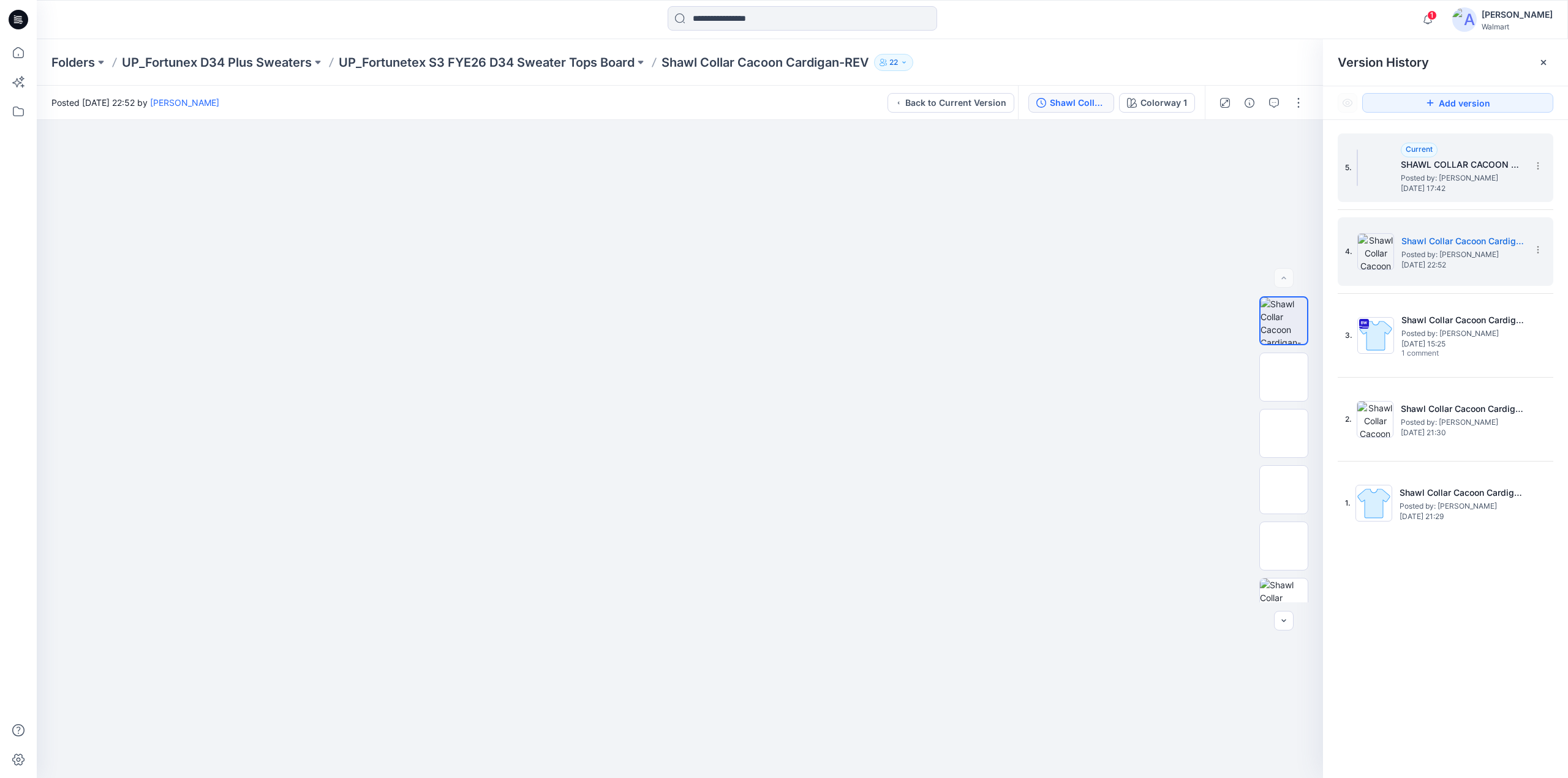
click at [1483, 178] on span "Posted by: [PERSON_NAME]" at bounding box center [1462, 178] width 123 height 12
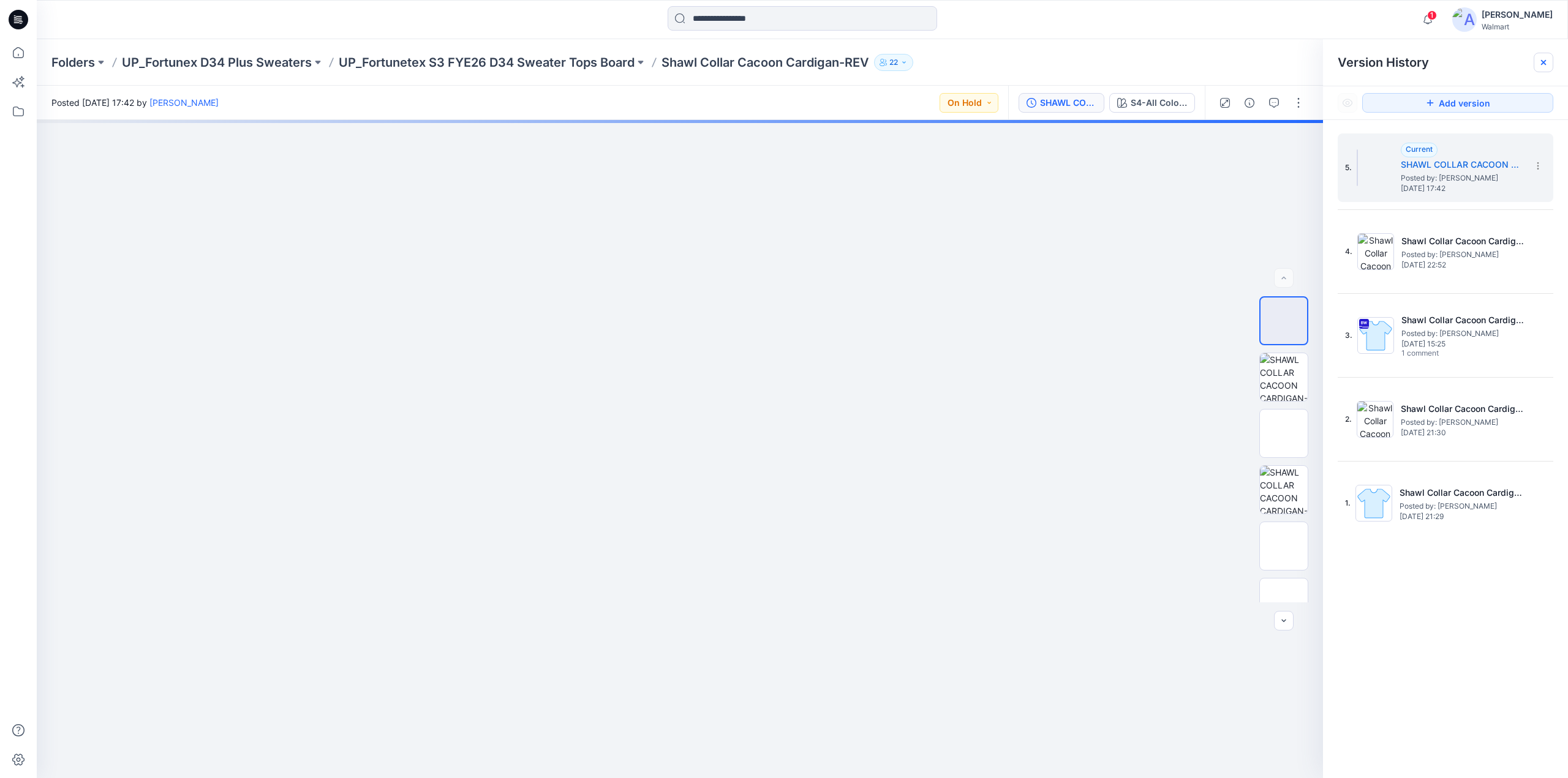
click at [1551, 59] on div at bounding box center [1544, 63] width 20 height 20
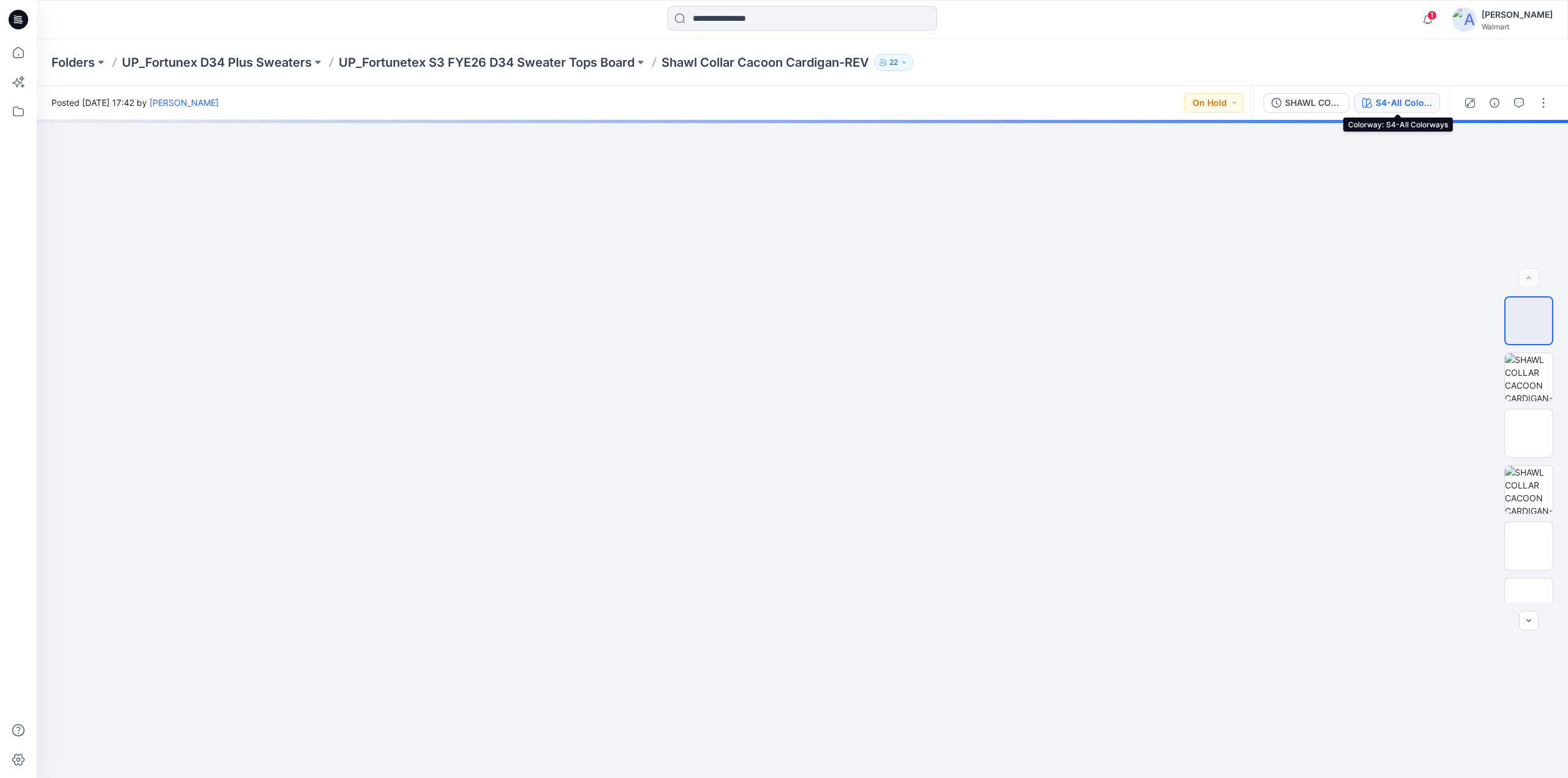
click at [1411, 103] on div "S4-All Colorways" at bounding box center [1404, 103] width 56 height 14
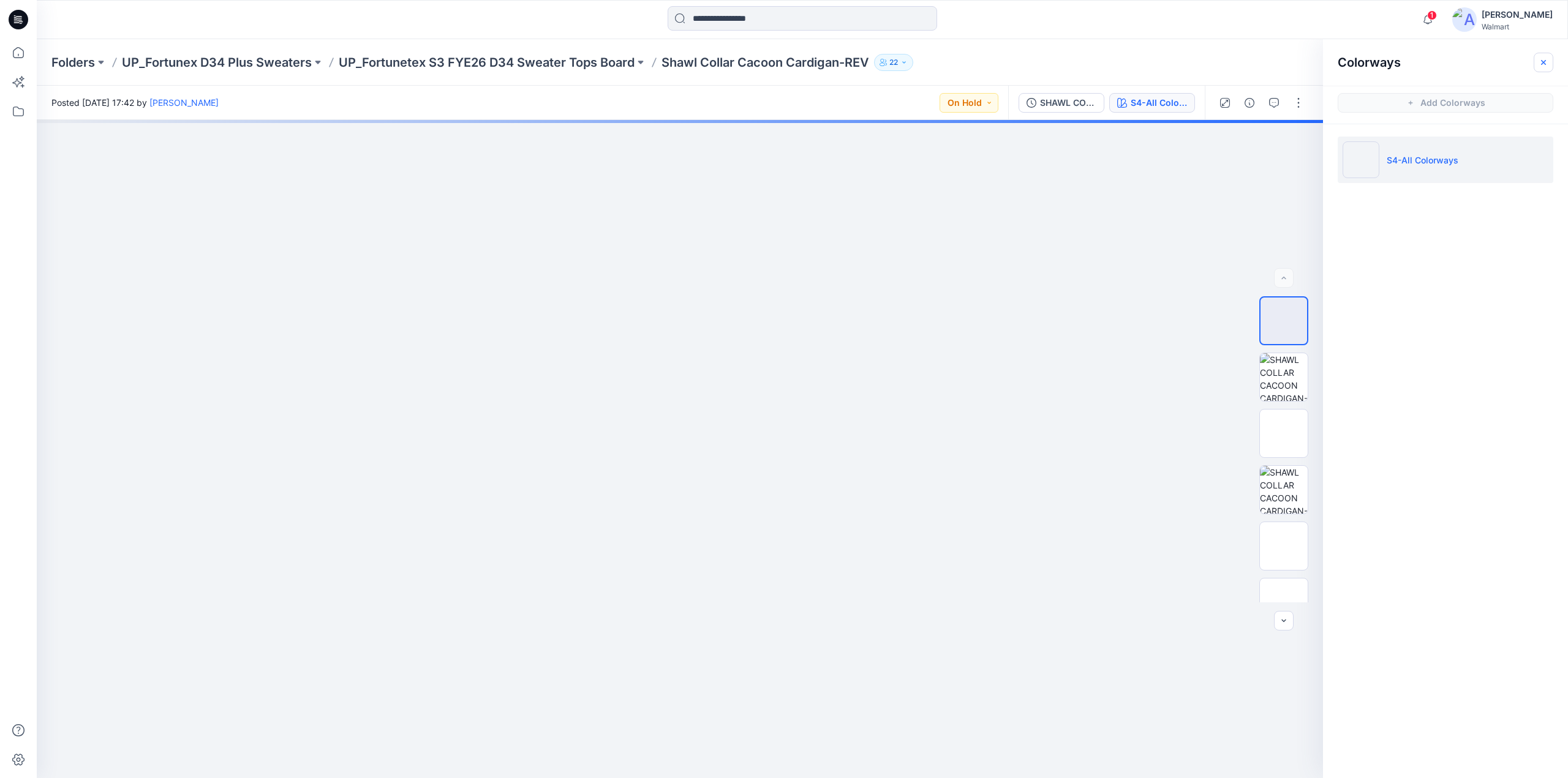
click at [1536, 62] on button "button" at bounding box center [1544, 63] width 20 height 20
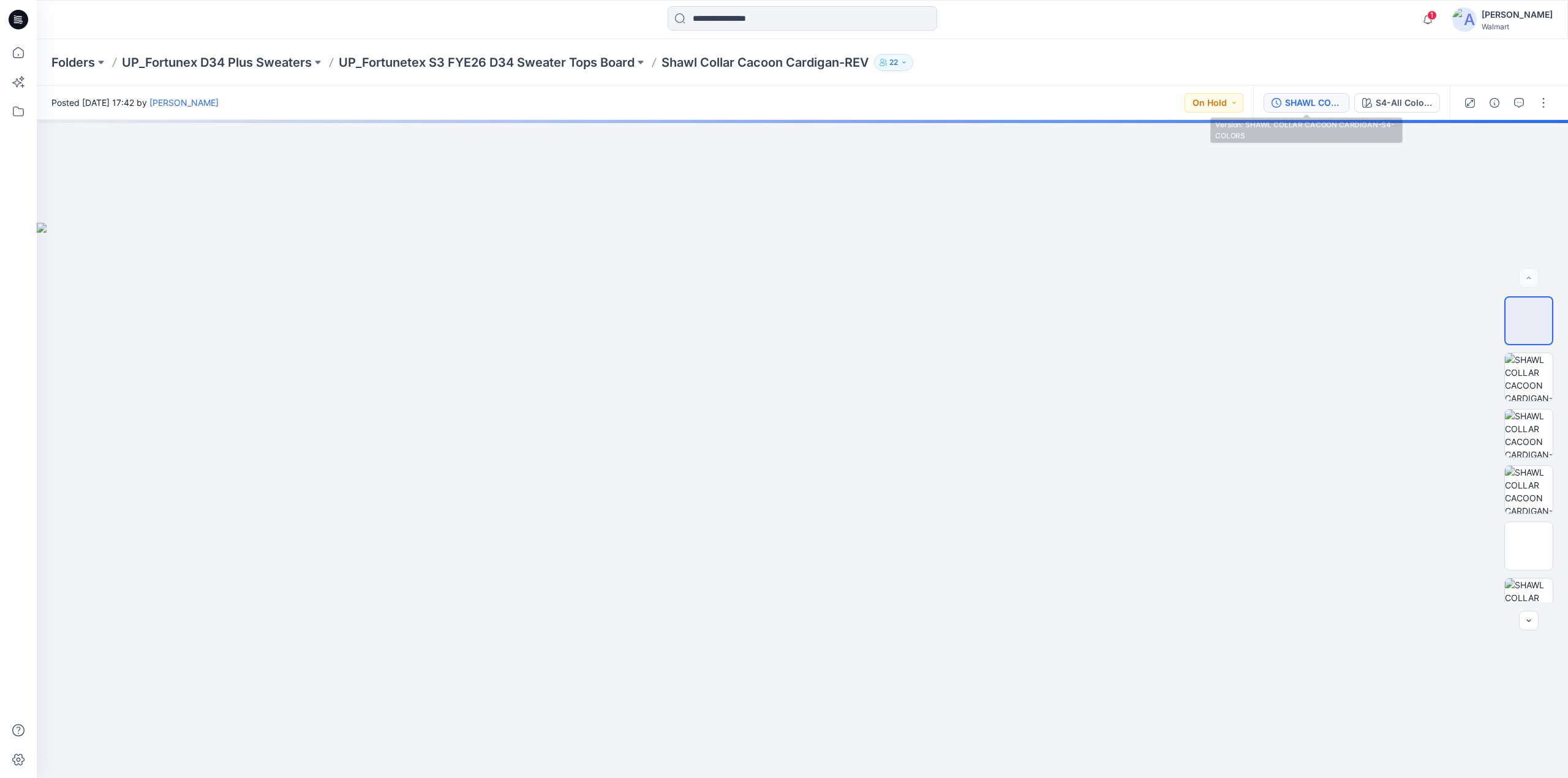
click at [1301, 96] on div "SHAWL COLLAR CACOON CARDIGAN-S4-COLORS" at bounding box center [1313, 103] width 56 height 14
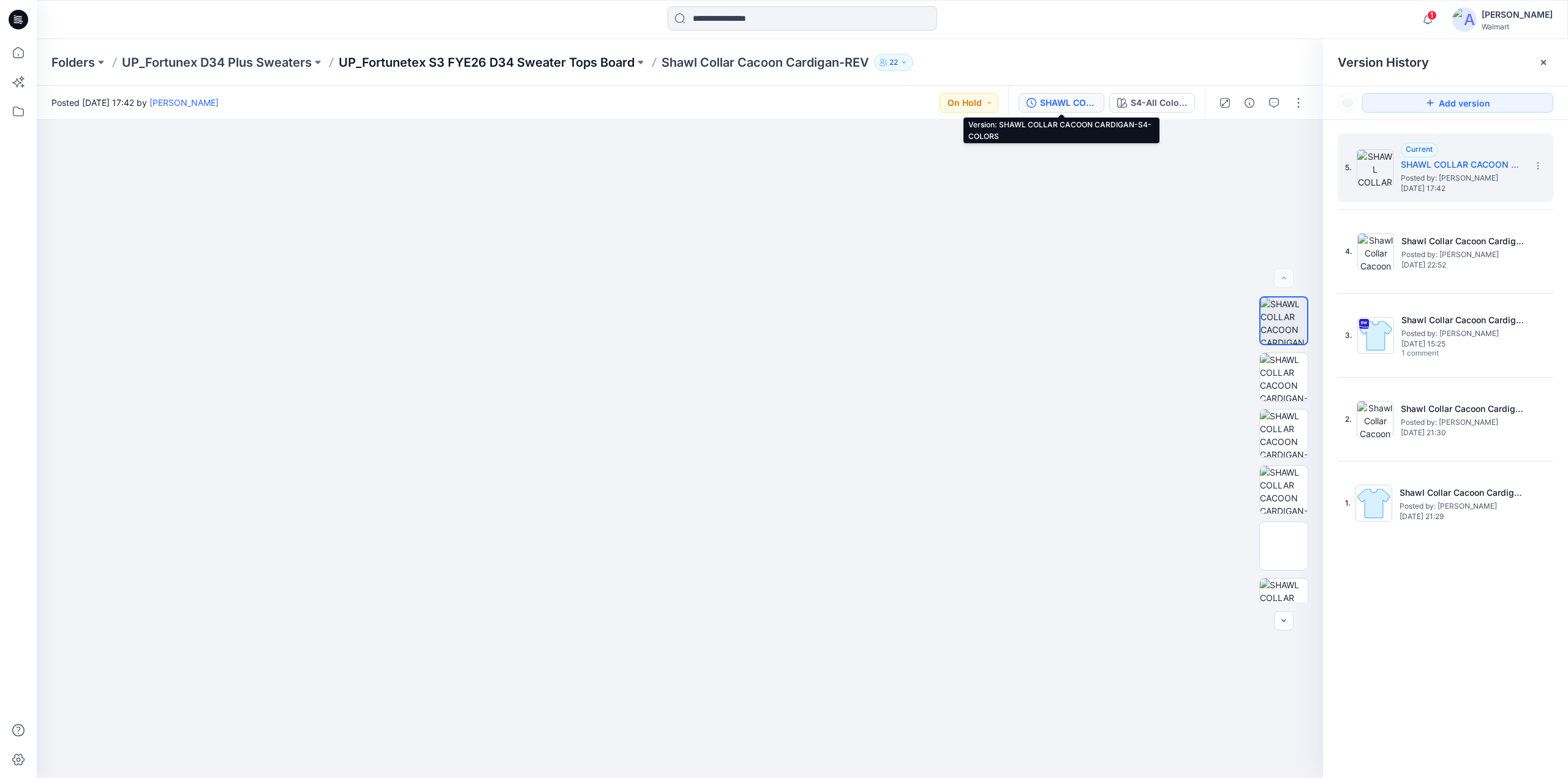
click at [556, 59] on p "UP_Fortunetex S3 FYE26 D34 Sweater Tops Board" at bounding box center [486, 62] width 296 height 17
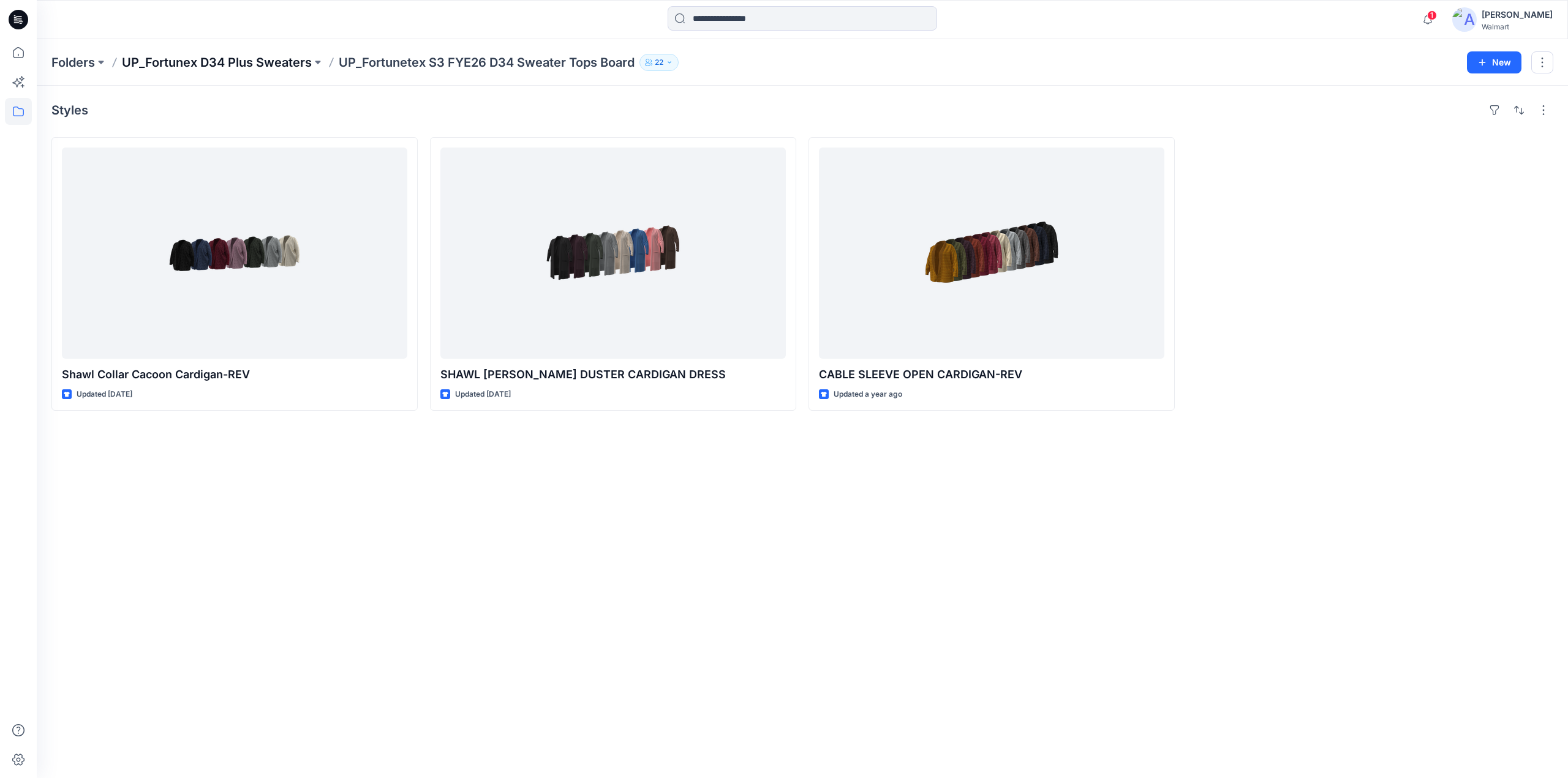
click at [249, 66] on p "UP_Fortunex D34 Plus Sweaters" at bounding box center [217, 62] width 190 height 17
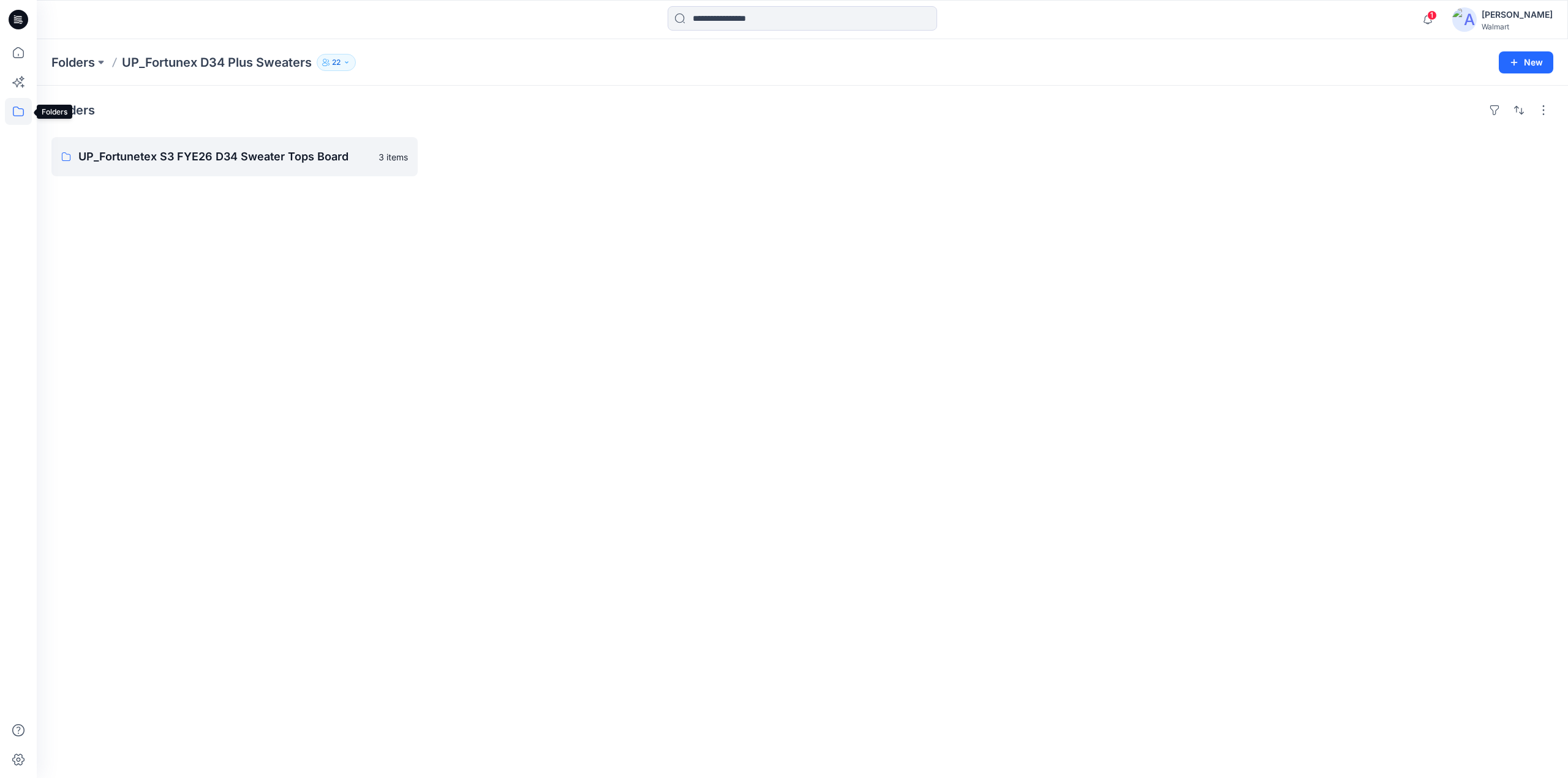
click at [8, 101] on icon at bounding box center [18, 111] width 27 height 27
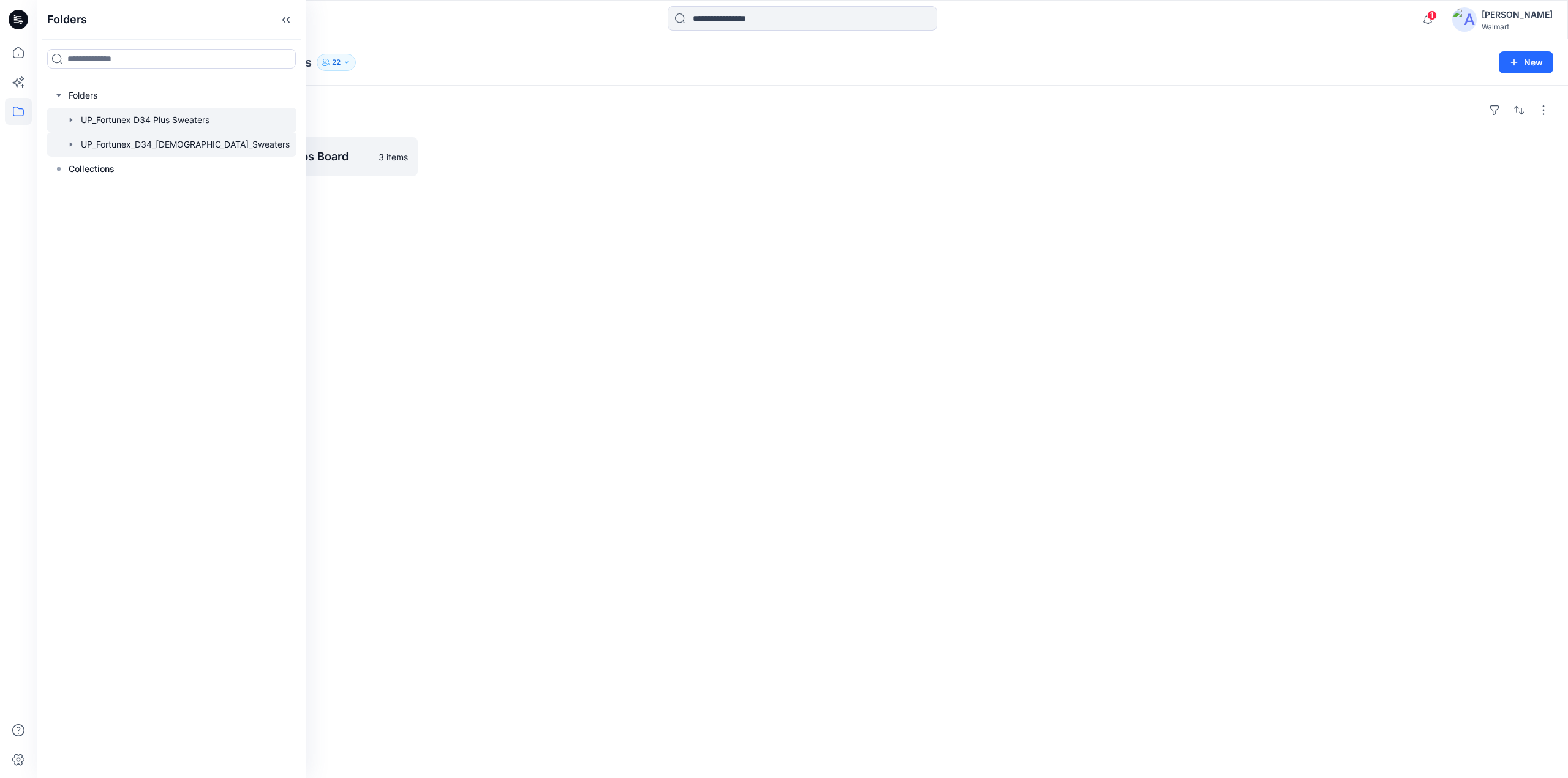
click at [146, 146] on div at bounding box center [171, 145] width 251 height 24
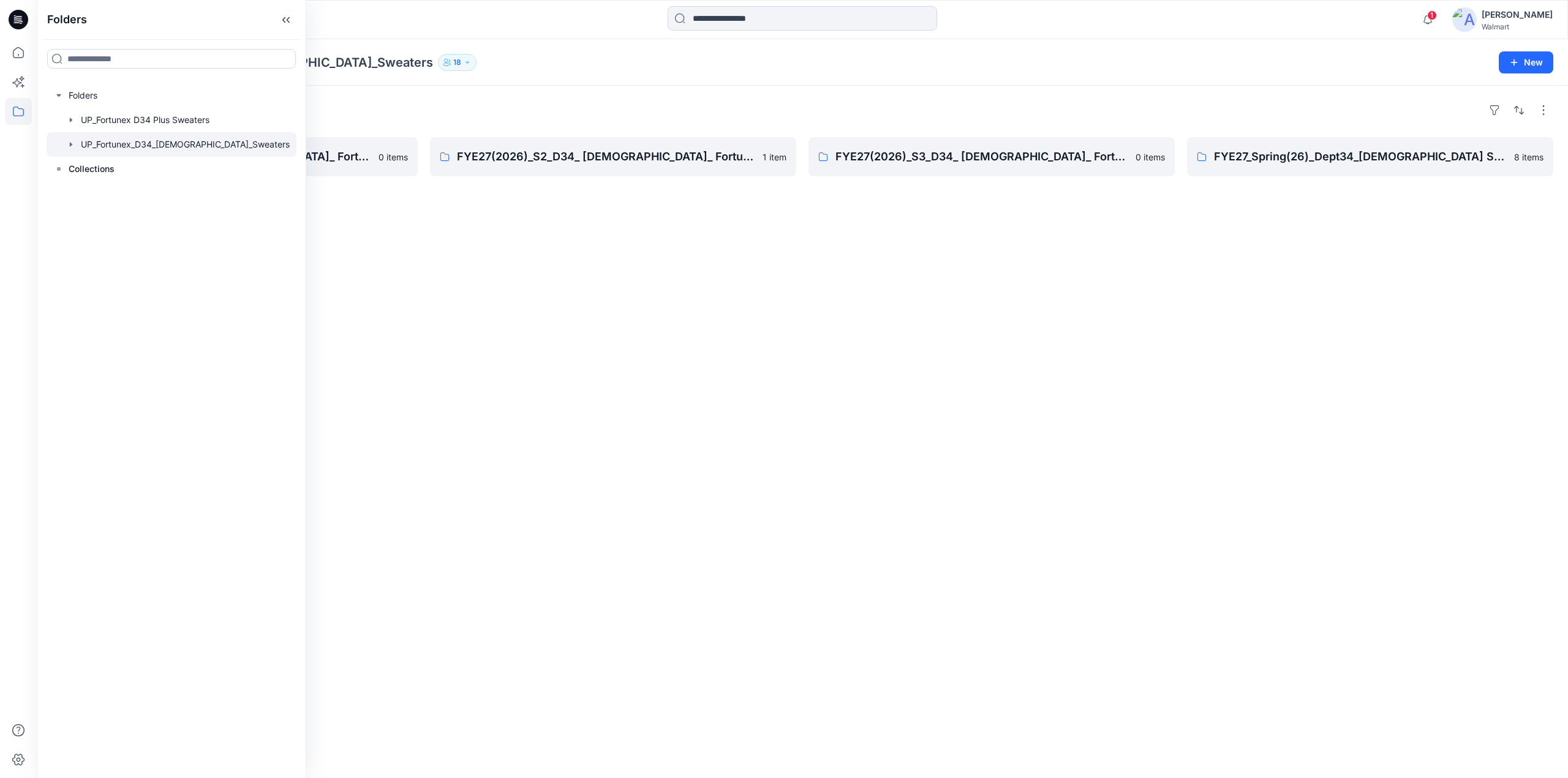
click at [869, 375] on div "Folders FYE27(2026)_S4_D34_ [DEMOGRAPHIC_DATA]_ Fortunex 0 items FYE27(2026)_S2…" at bounding box center [803, 431] width 1532 height 692
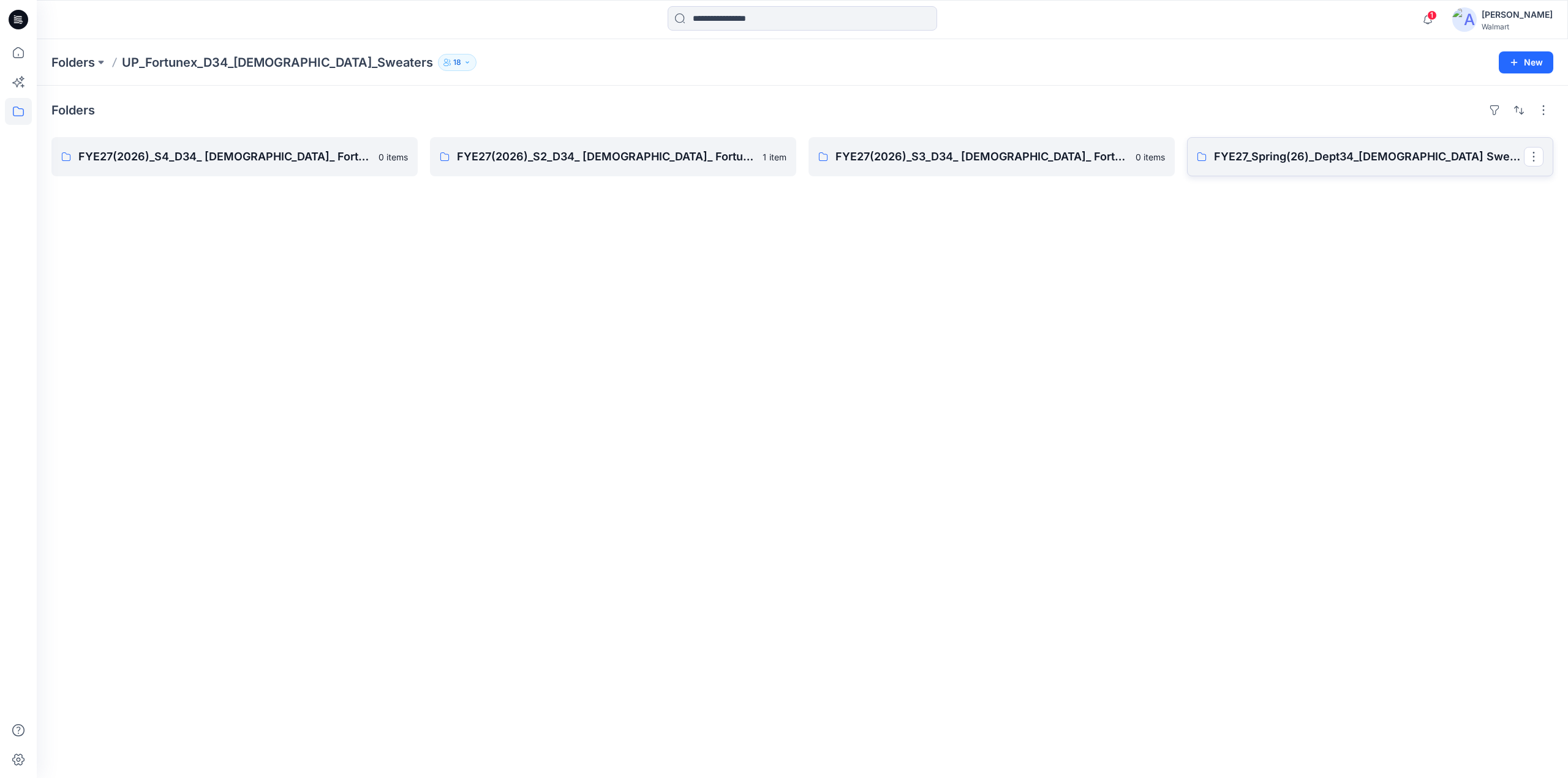
click at [1316, 155] on p "FYE27_Spring(26)_Dept34_[DEMOGRAPHIC_DATA] Sweaters_Fortunex" at bounding box center [1369, 157] width 310 height 17
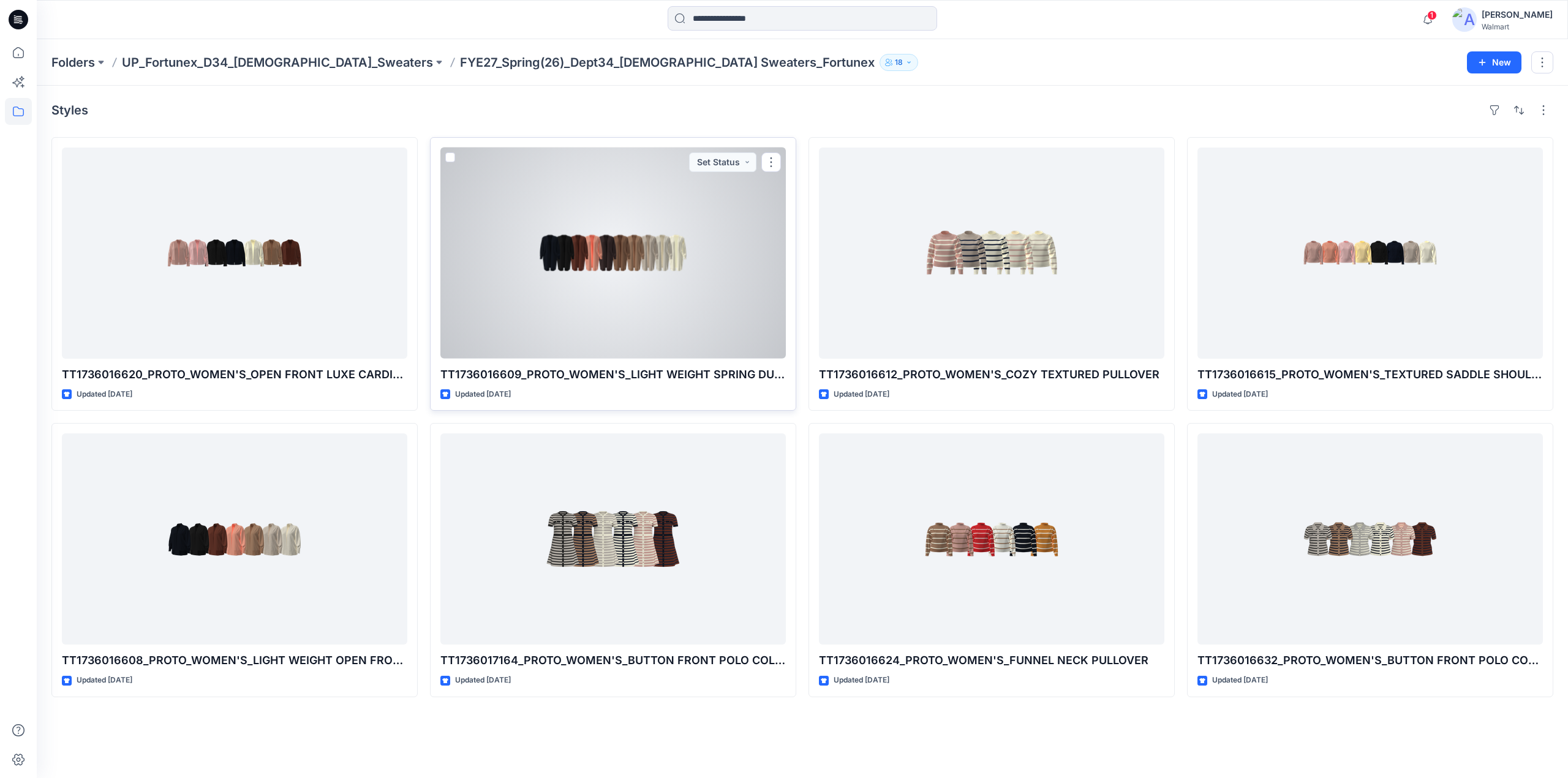
click at [619, 294] on div at bounding box center [613, 253] width 345 height 211
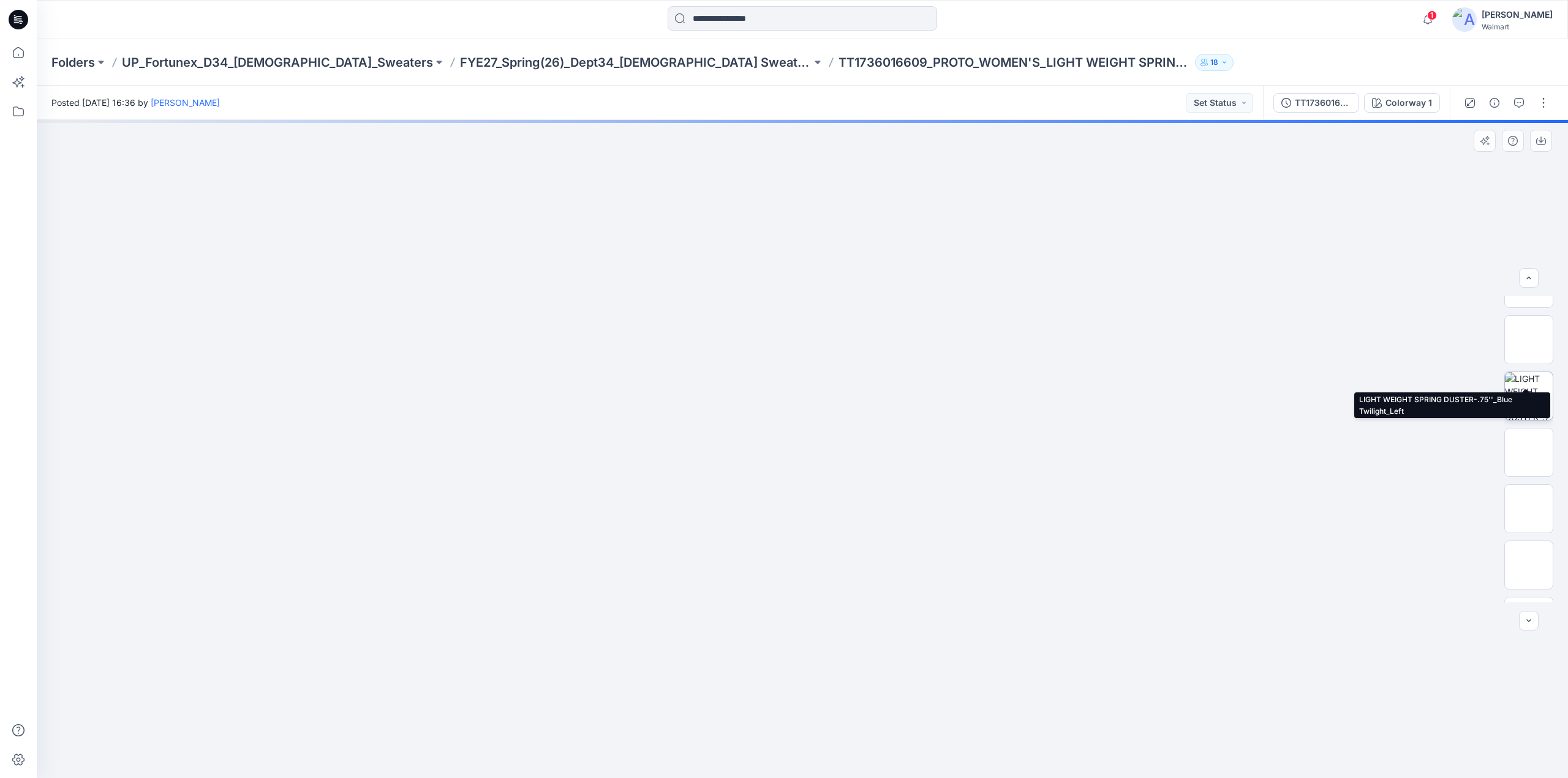
scroll to position [61, 0]
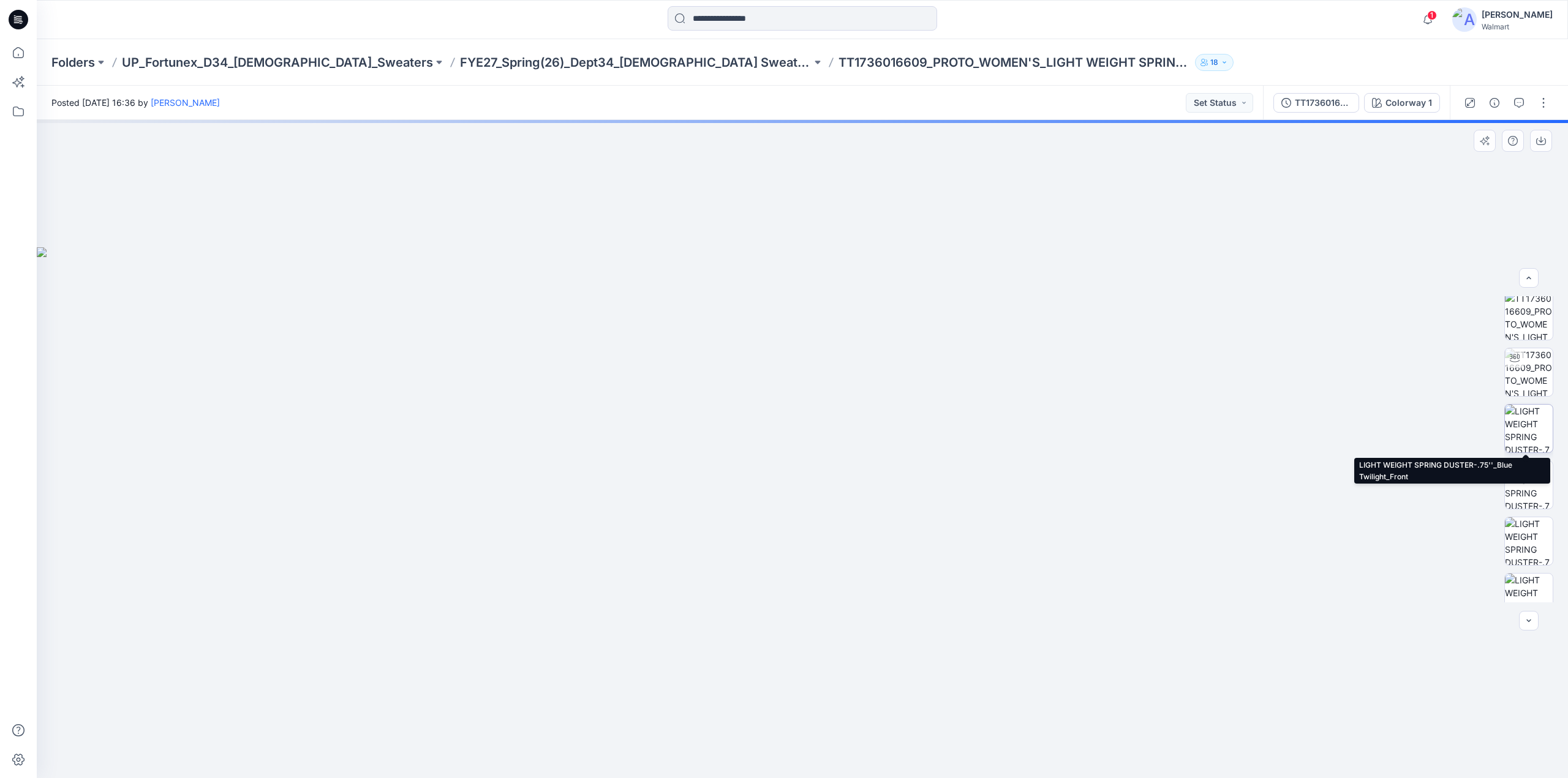
click at [1520, 425] on img at bounding box center [1529, 428] width 48 height 48
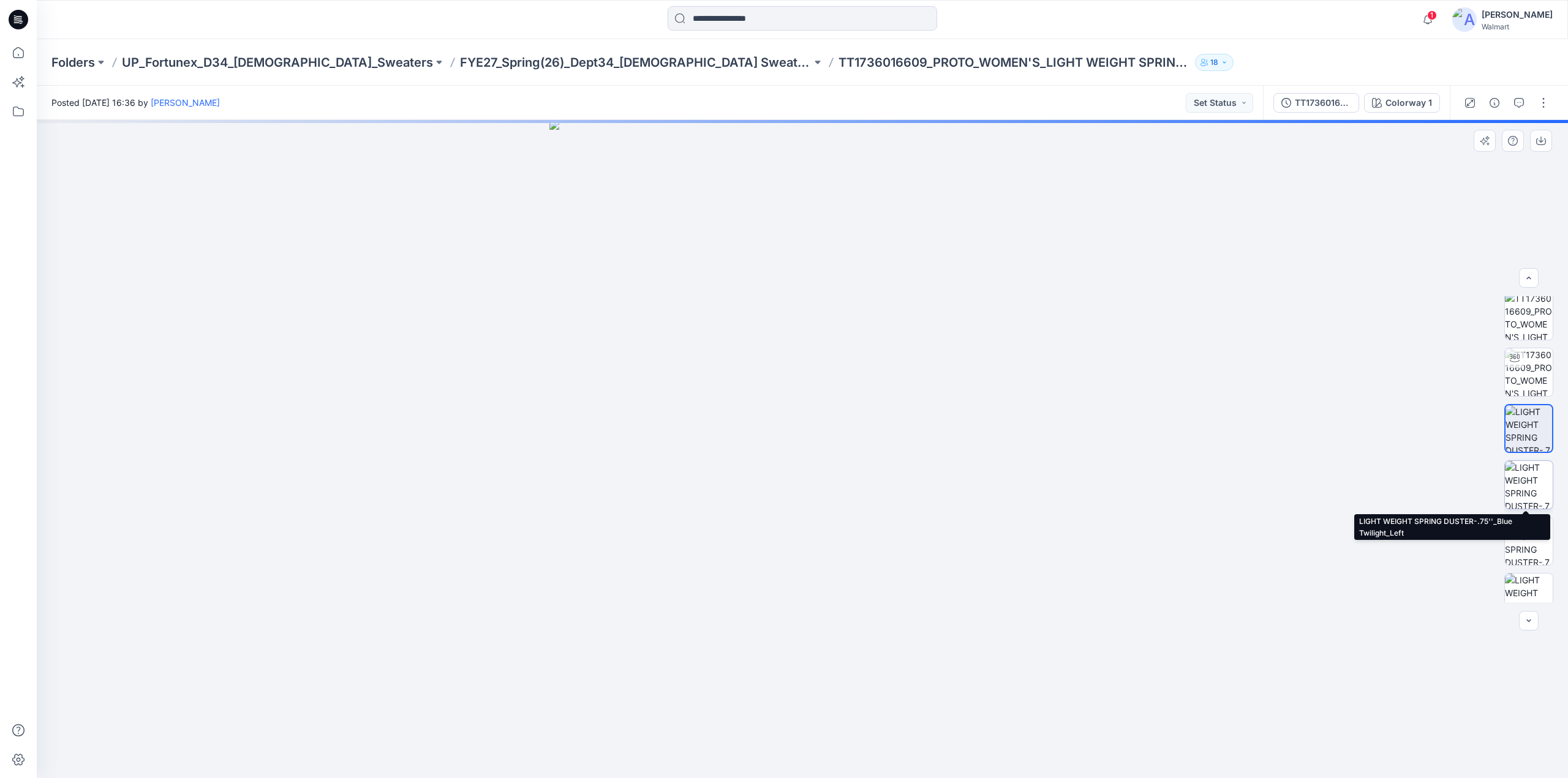
click at [1533, 487] on img at bounding box center [1529, 484] width 48 height 48
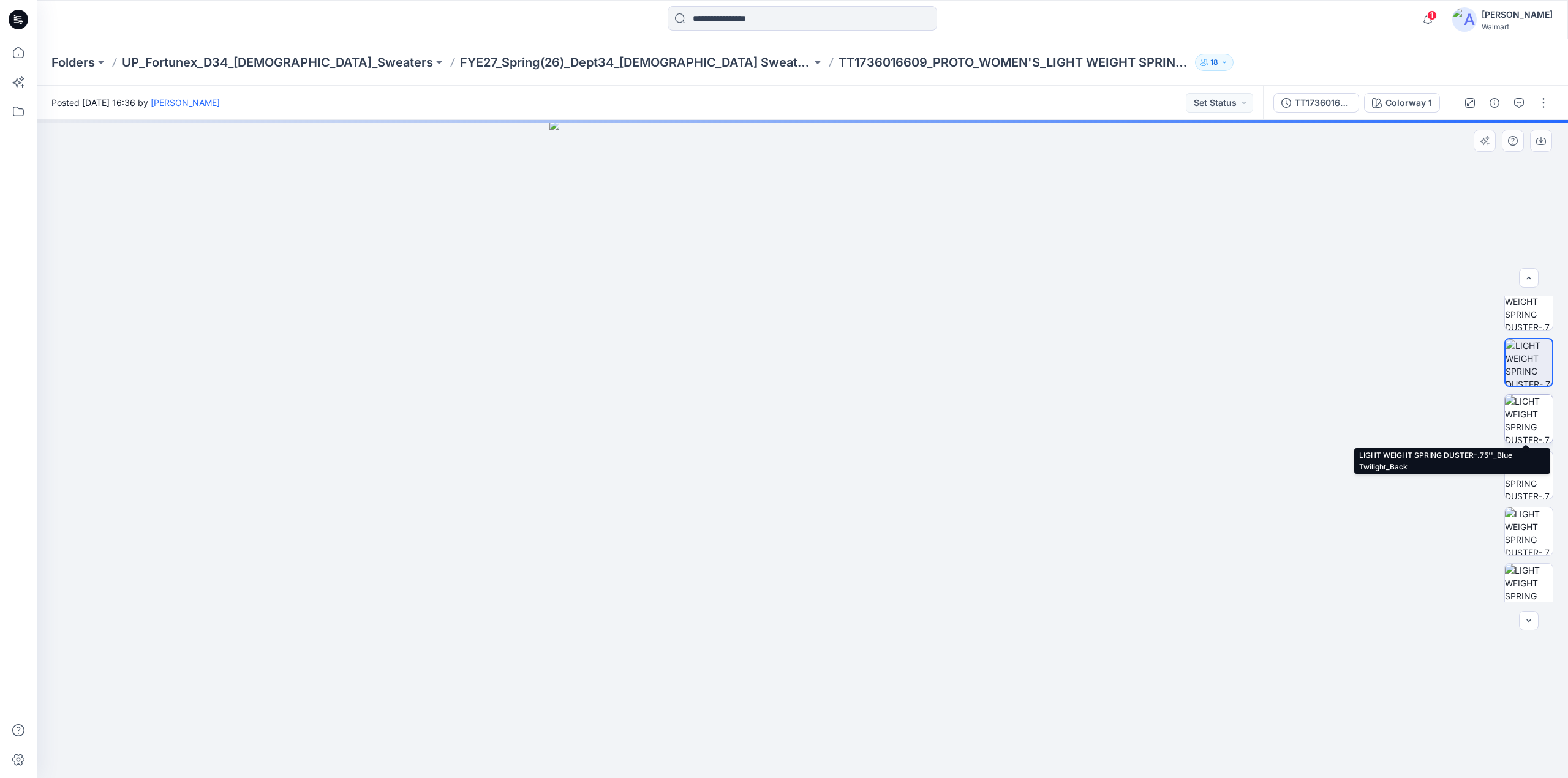
click at [1534, 419] on img at bounding box center [1529, 419] width 48 height 48
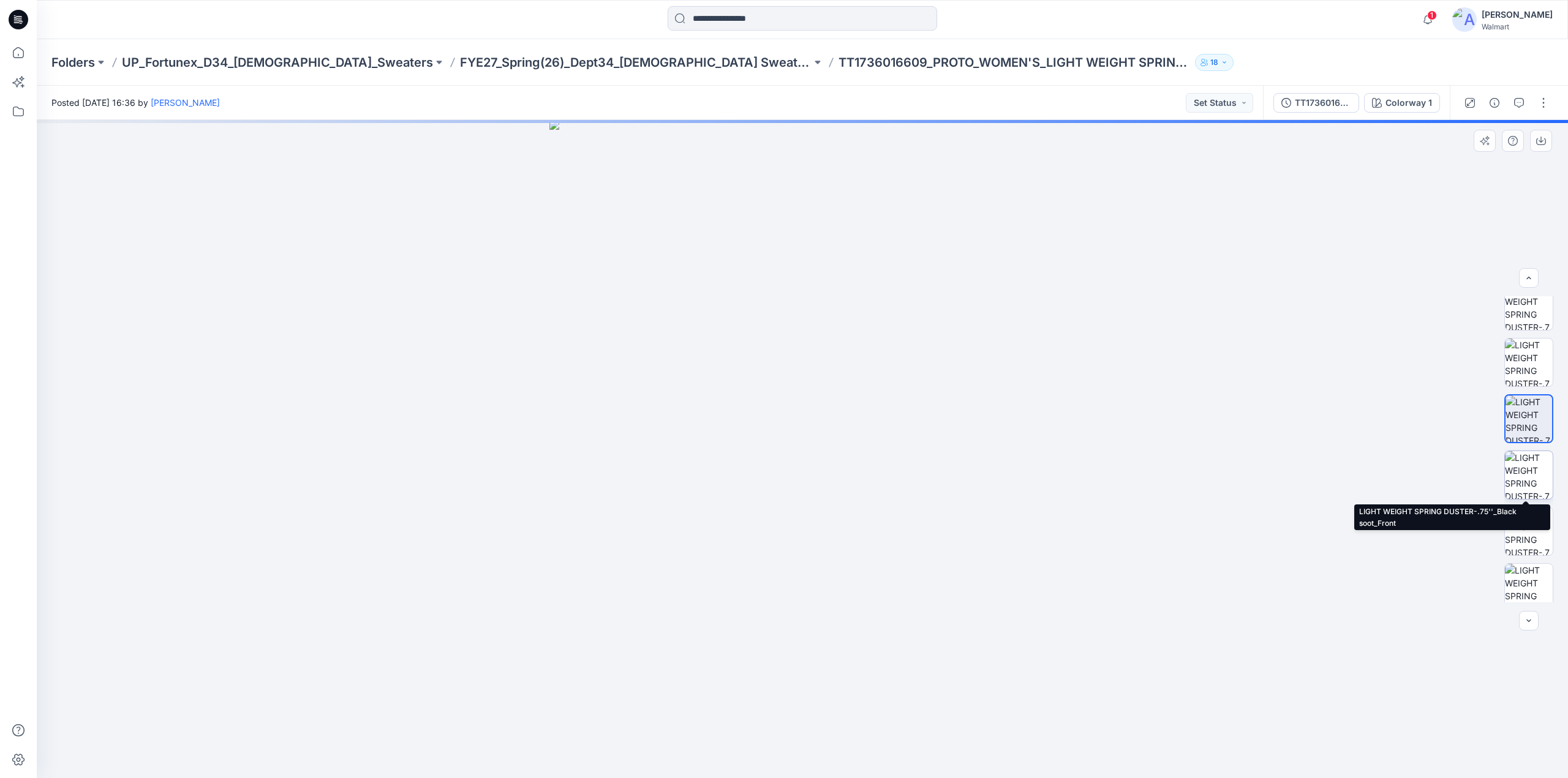
click at [1524, 471] on img at bounding box center [1529, 475] width 48 height 48
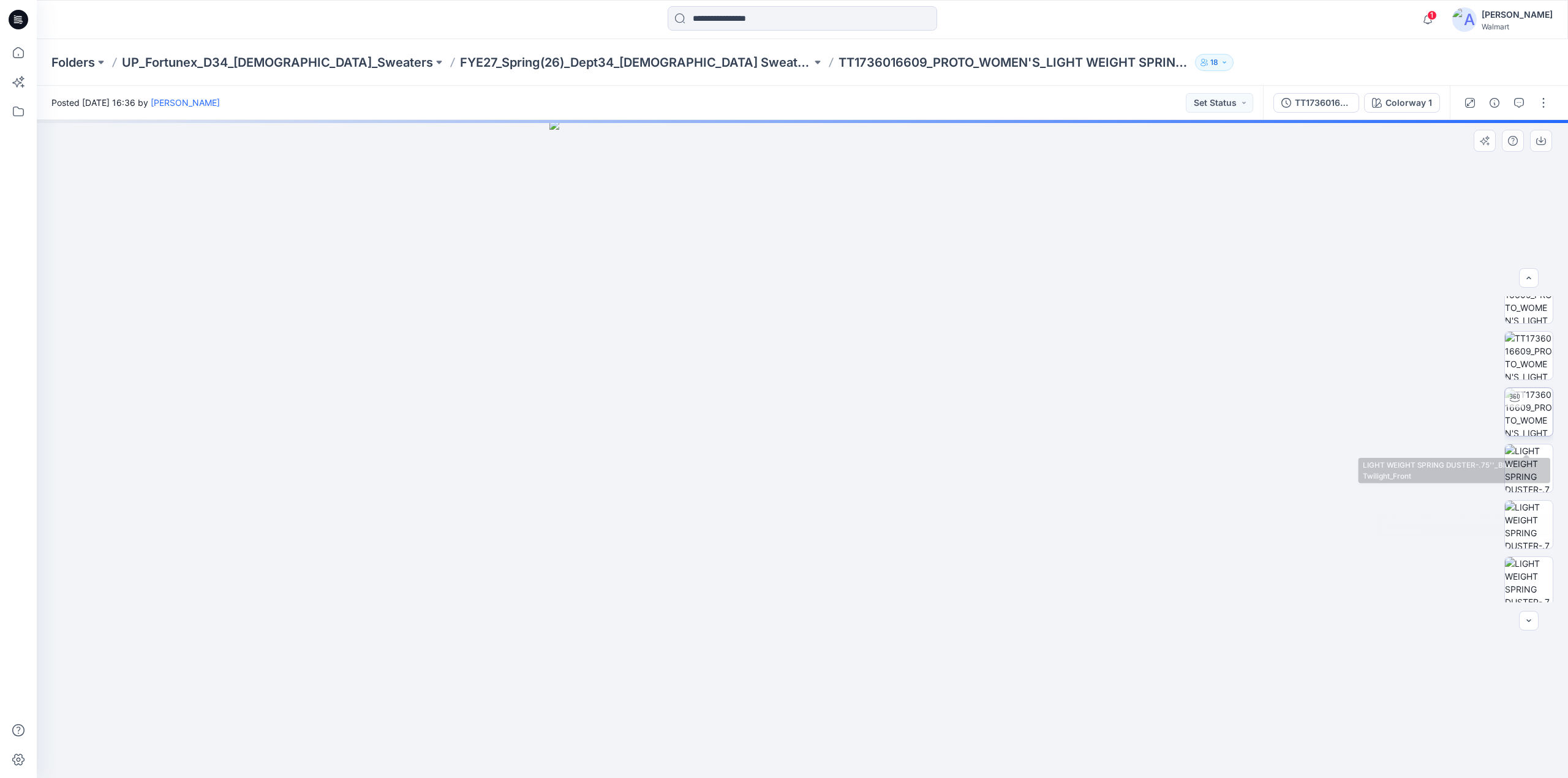
scroll to position [0, 0]
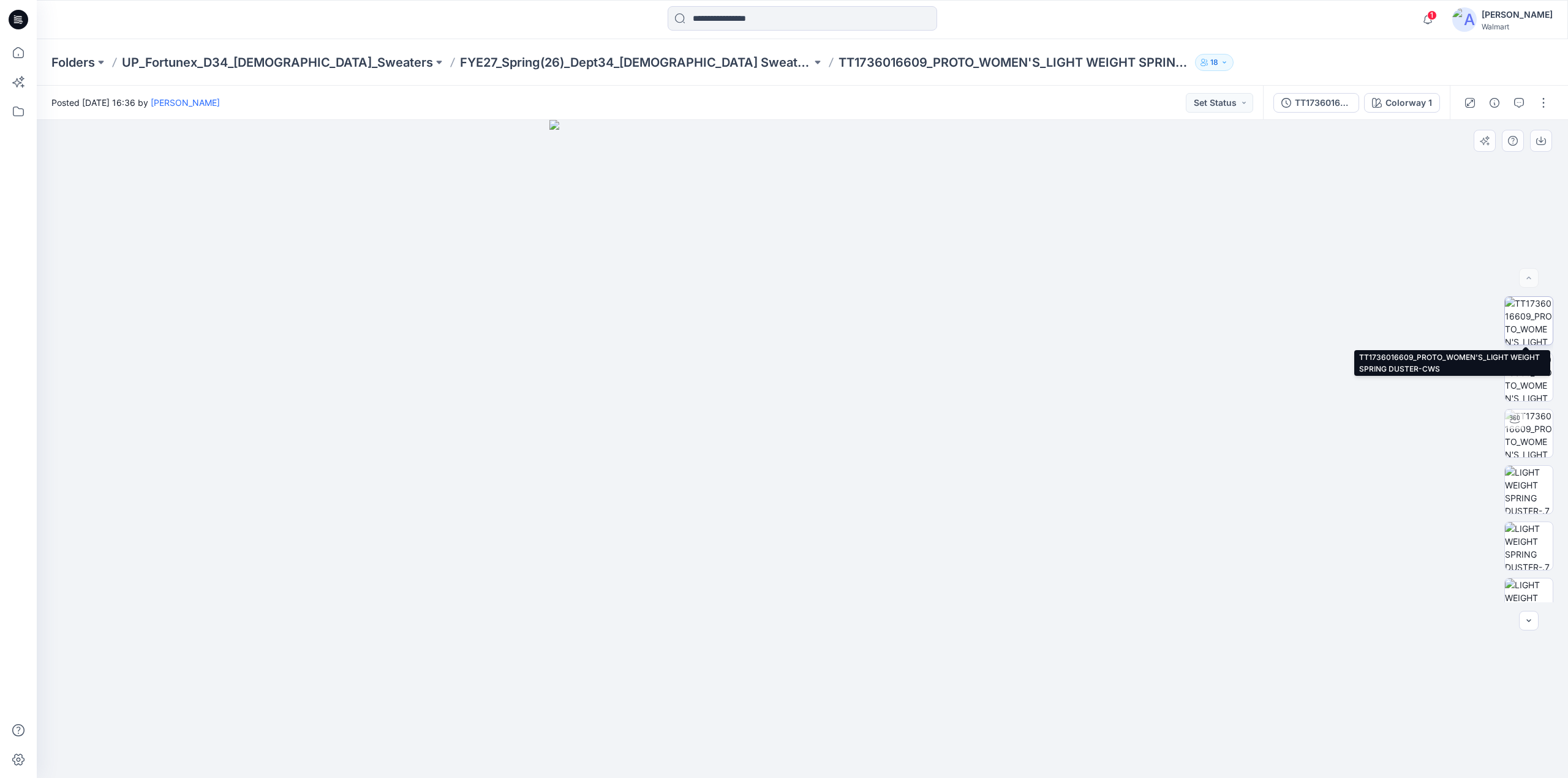
click at [1541, 339] on img at bounding box center [1529, 320] width 48 height 48
